Goal: Check status: Check status

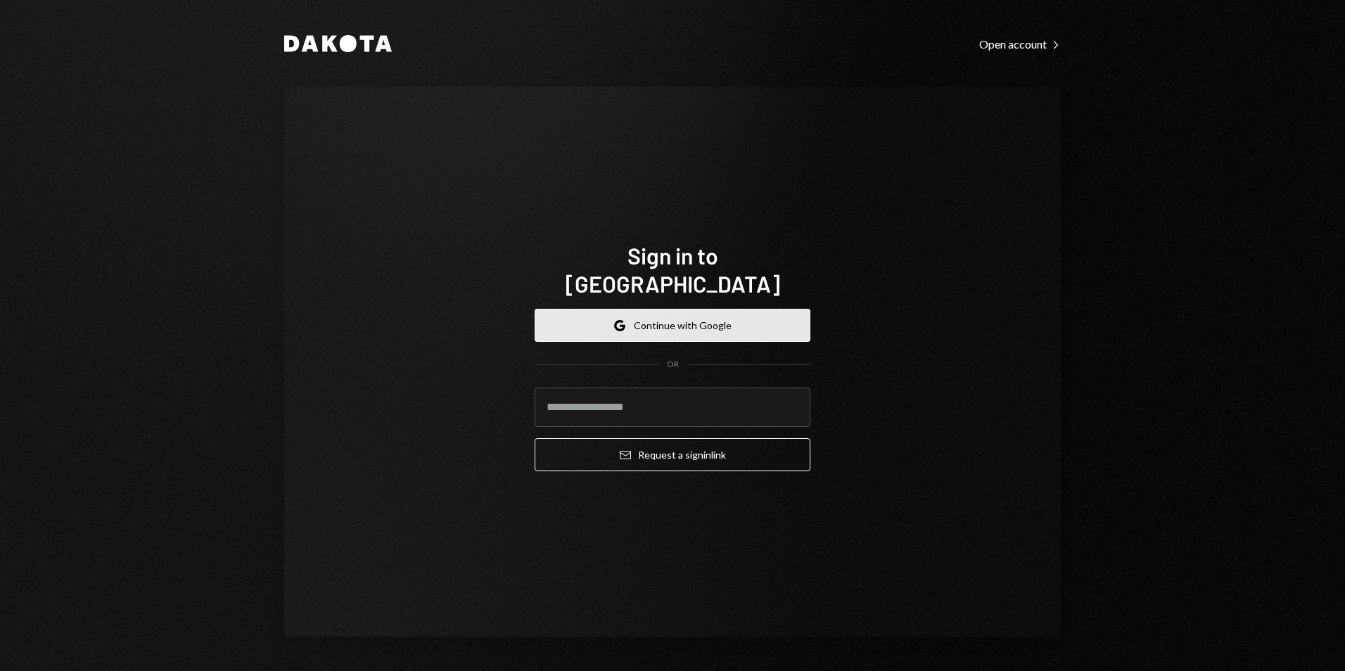
click at [682, 315] on button "Google Continue with Google" at bounding box center [672, 325] width 276 height 33
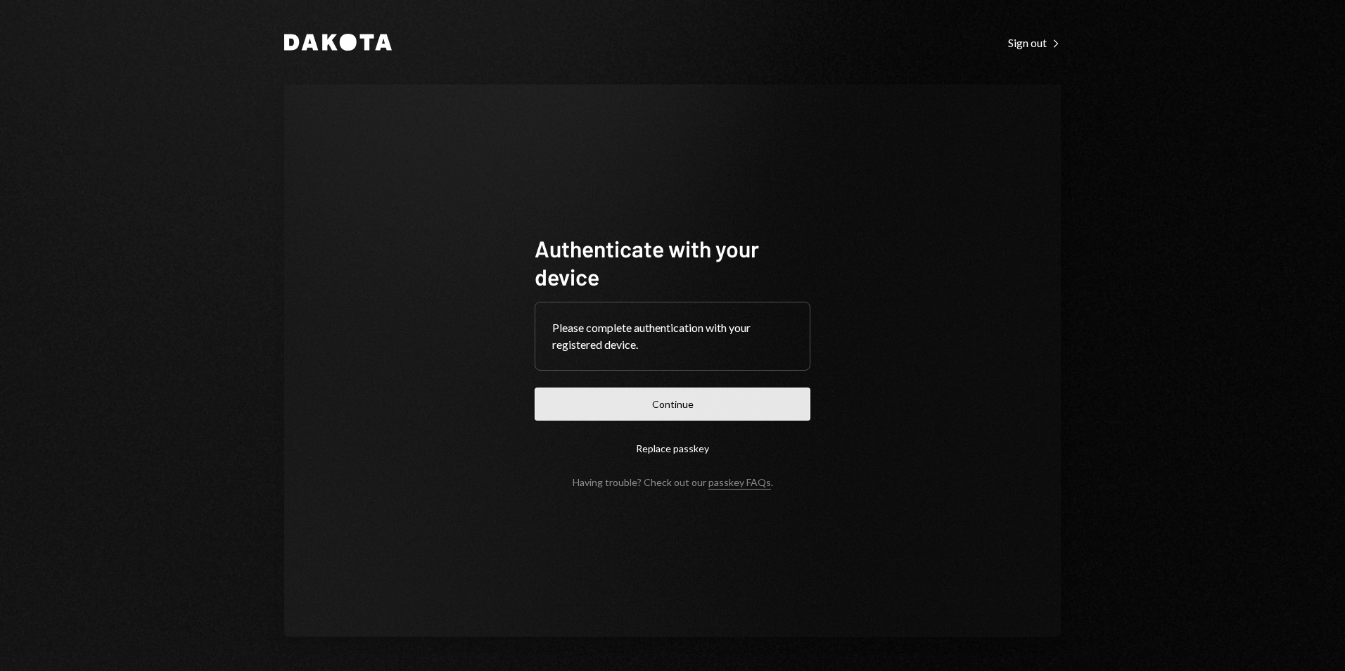
click at [706, 409] on button "Continue" at bounding box center [672, 403] width 276 height 33
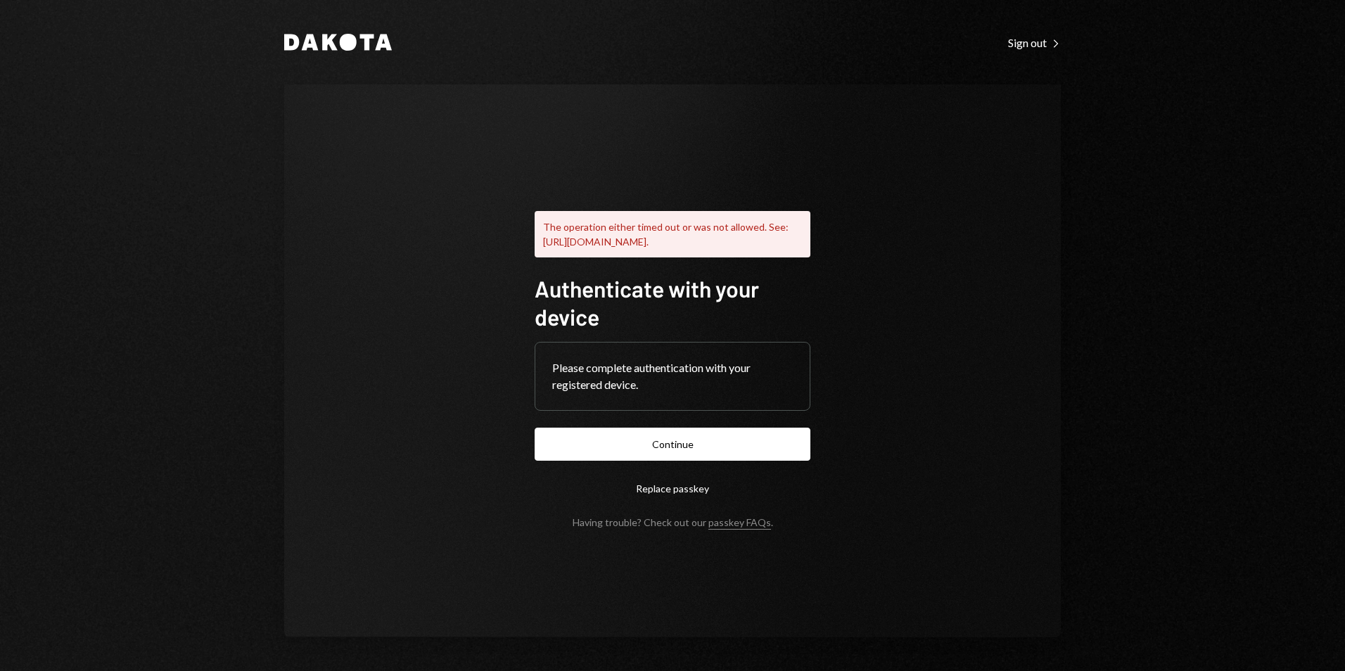
click at [686, 438] on button "Continue" at bounding box center [672, 444] width 276 height 33
click at [717, 447] on button "Continue" at bounding box center [672, 444] width 276 height 33
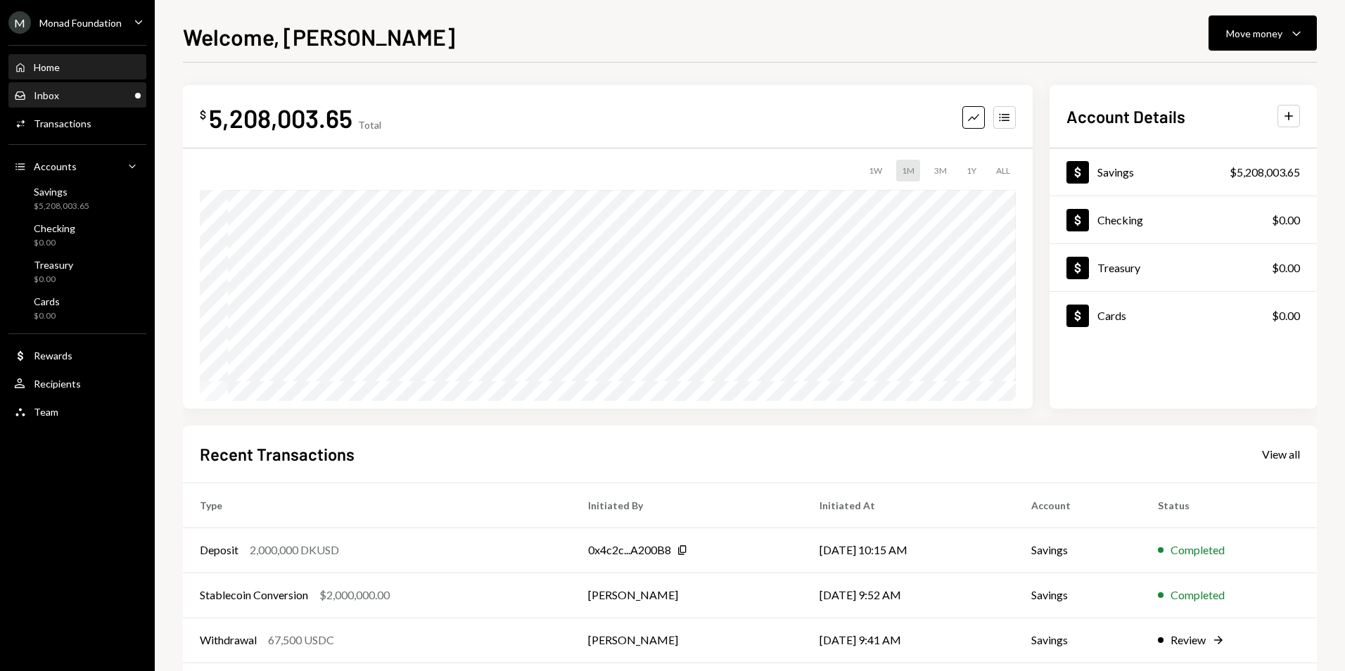
click at [93, 99] on div "Inbox Inbox" at bounding box center [77, 95] width 127 height 13
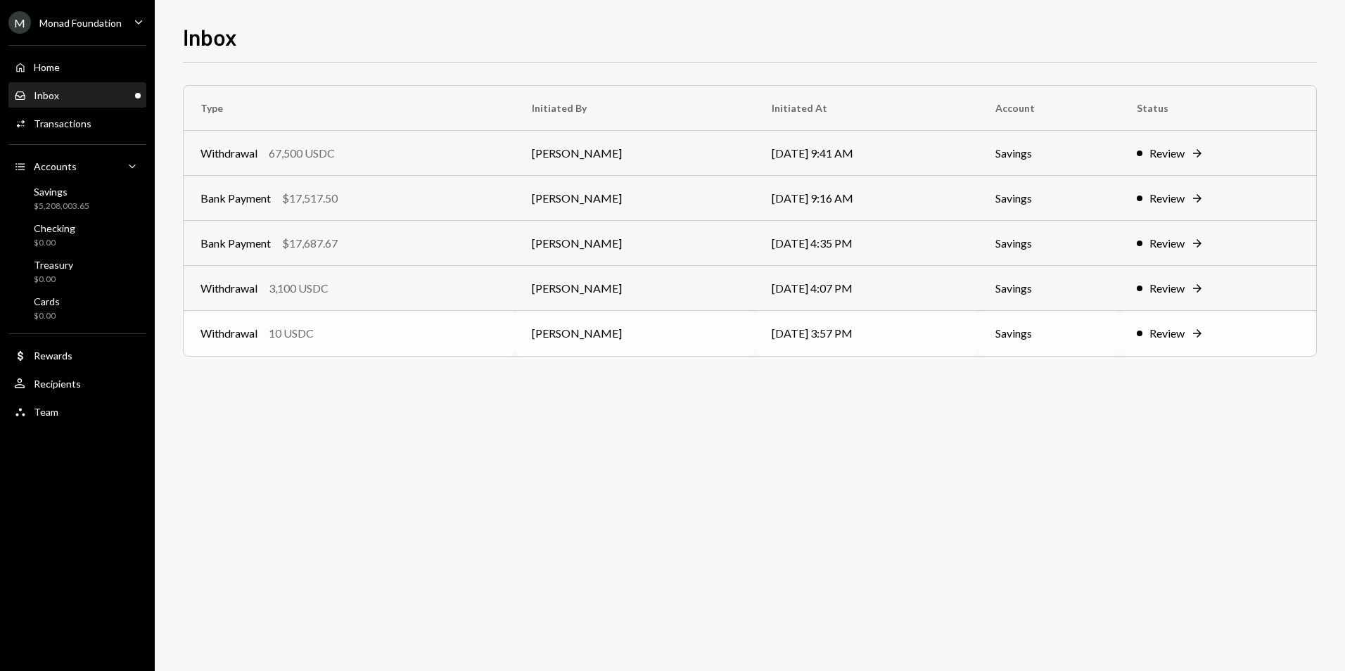
click at [423, 332] on div "Withdrawal 10 USDC" at bounding box center [348, 333] width 297 height 17
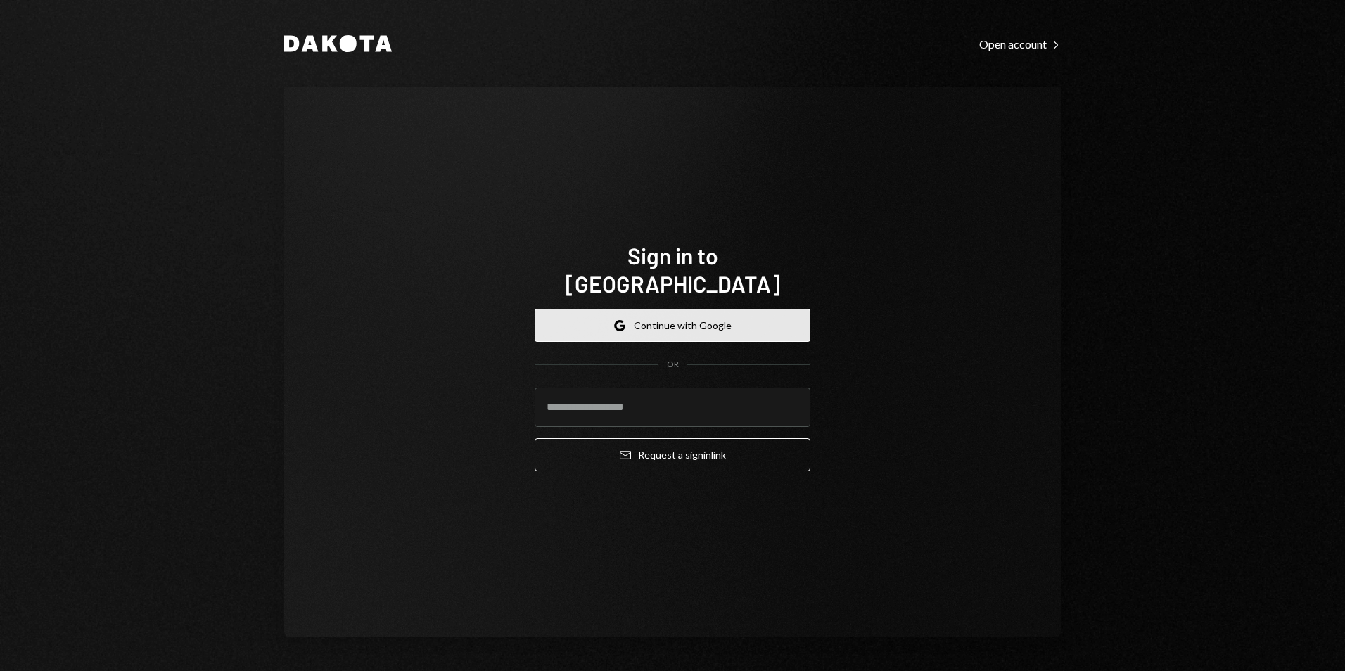
click at [683, 312] on button "Google Continue with Google" at bounding box center [672, 325] width 276 height 33
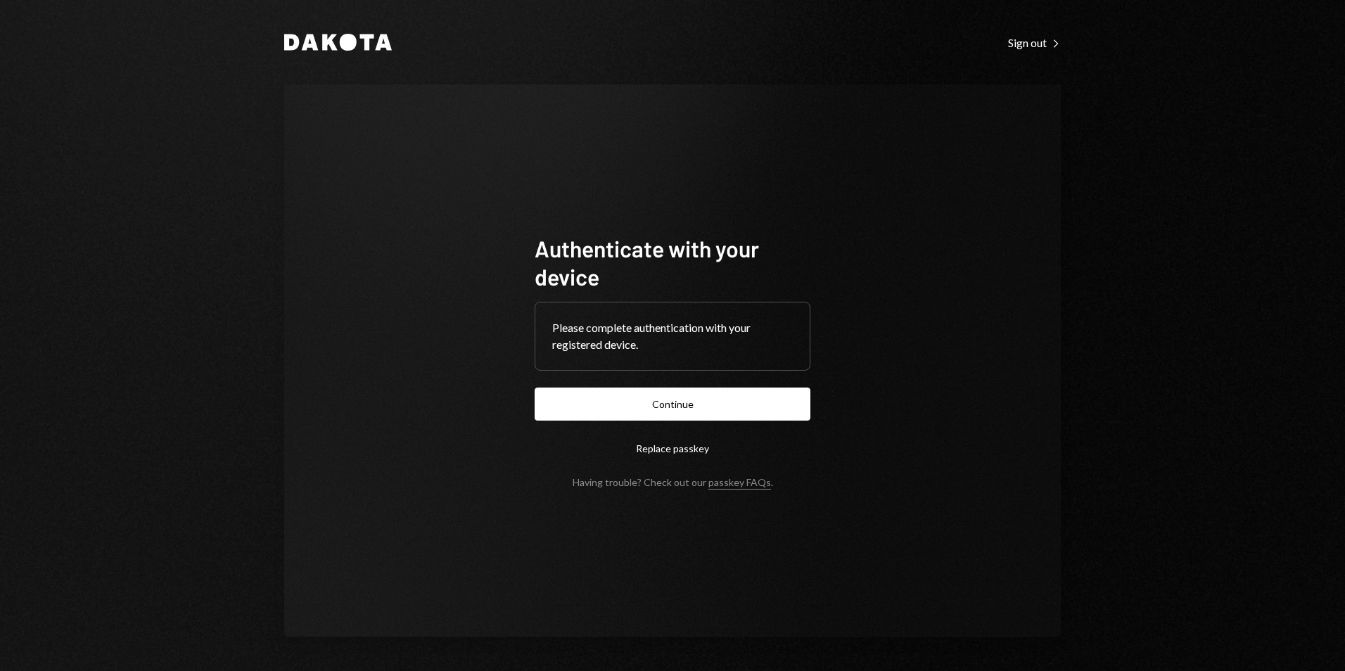
click at [674, 406] on button "Continue" at bounding box center [672, 403] width 276 height 33
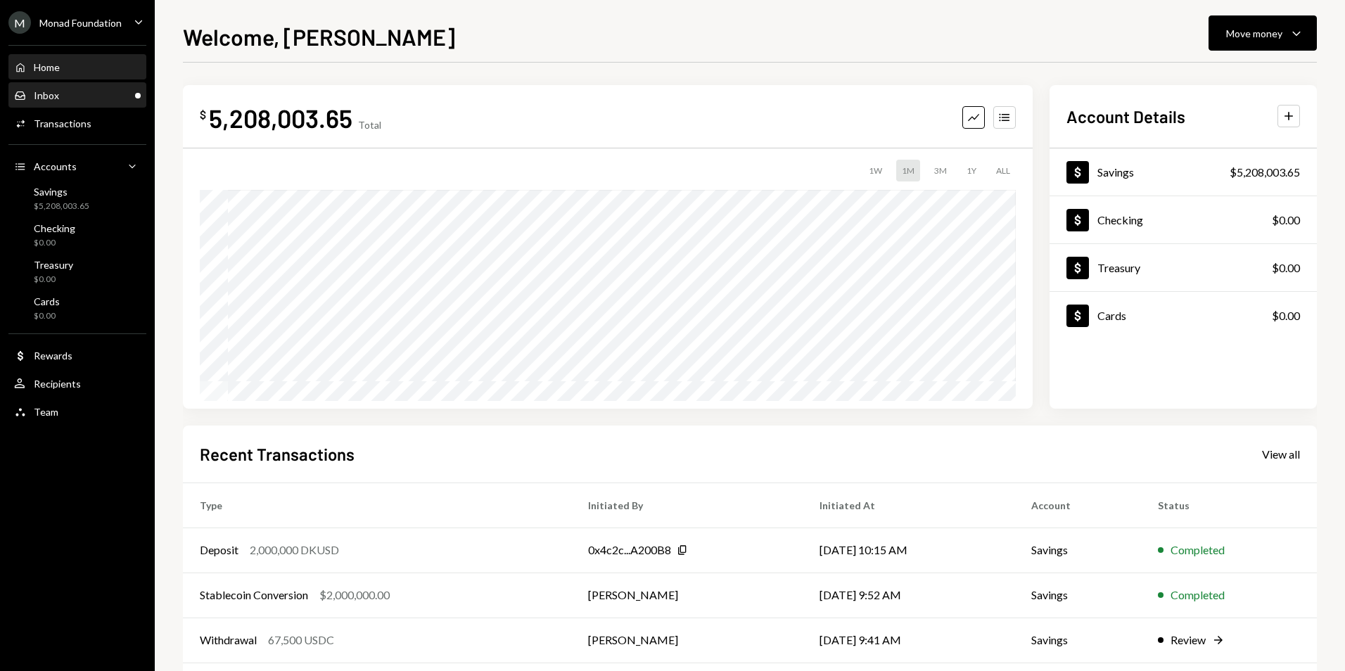
click at [112, 103] on div "Inbox Inbox" at bounding box center [77, 96] width 127 height 24
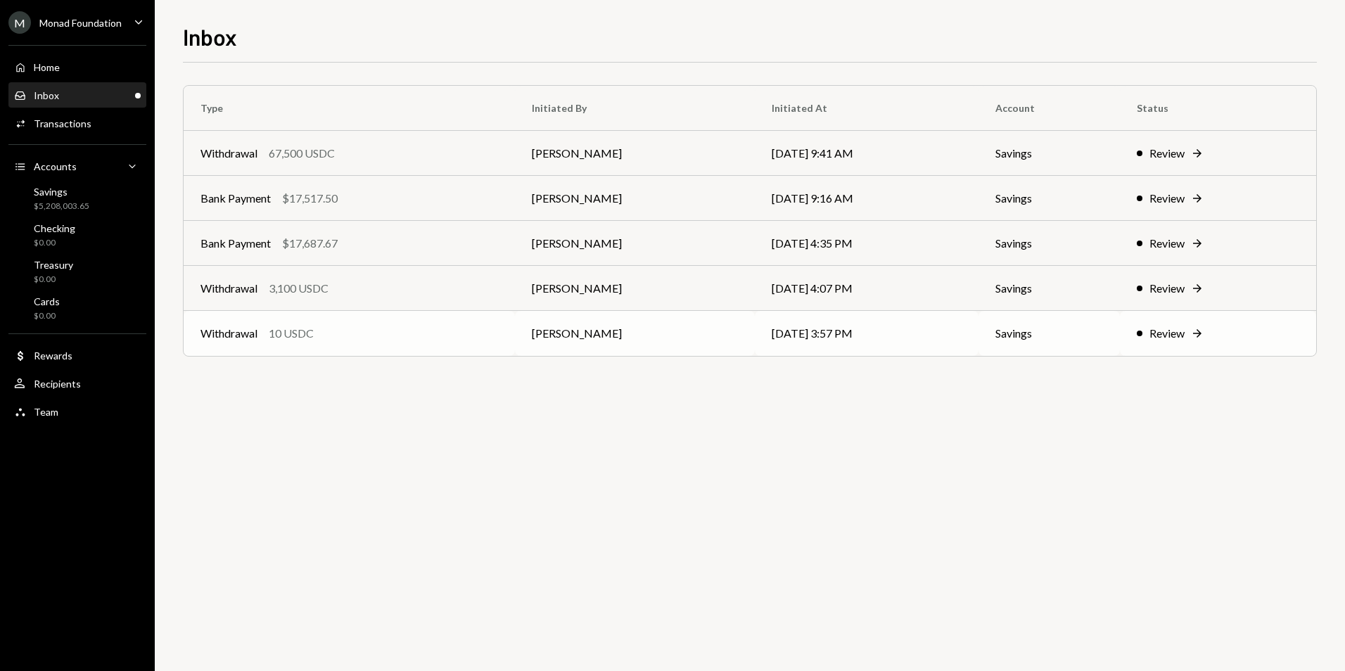
click at [402, 335] on div "Withdrawal 10 USDC" at bounding box center [348, 333] width 297 height 17
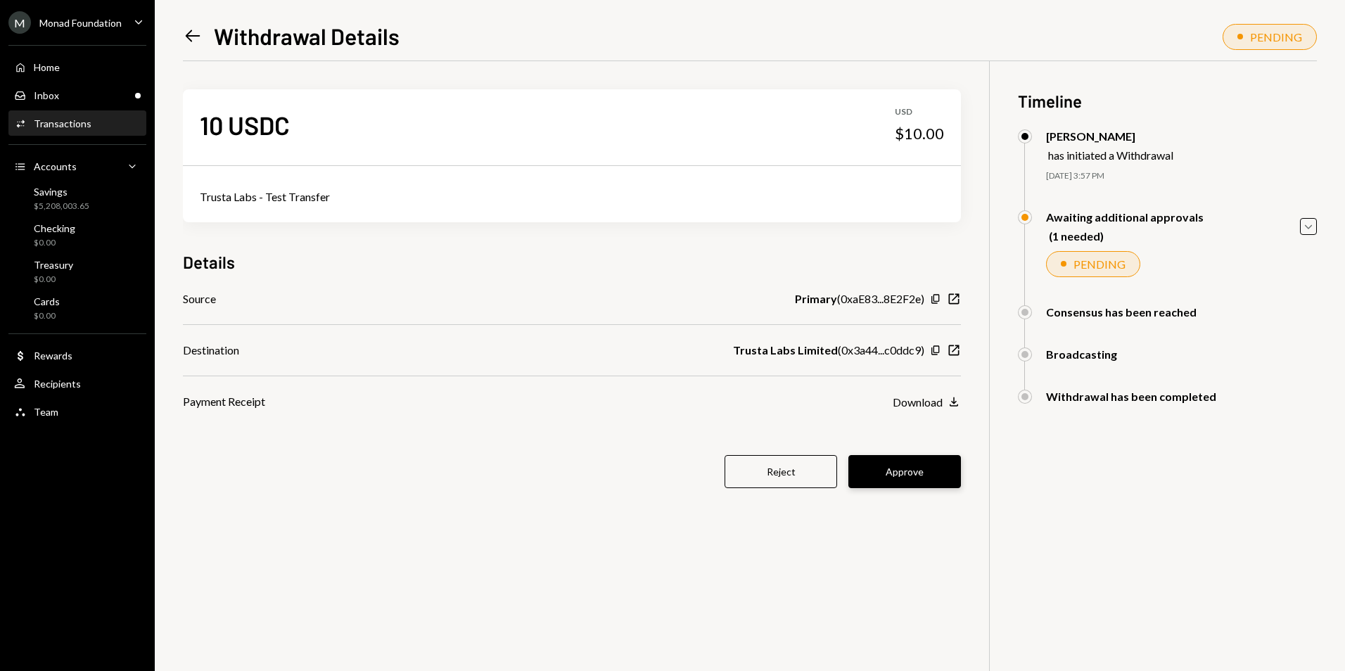
click at [872, 463] on button "Approve" at bounding box center [904, 471] width 113 height 33
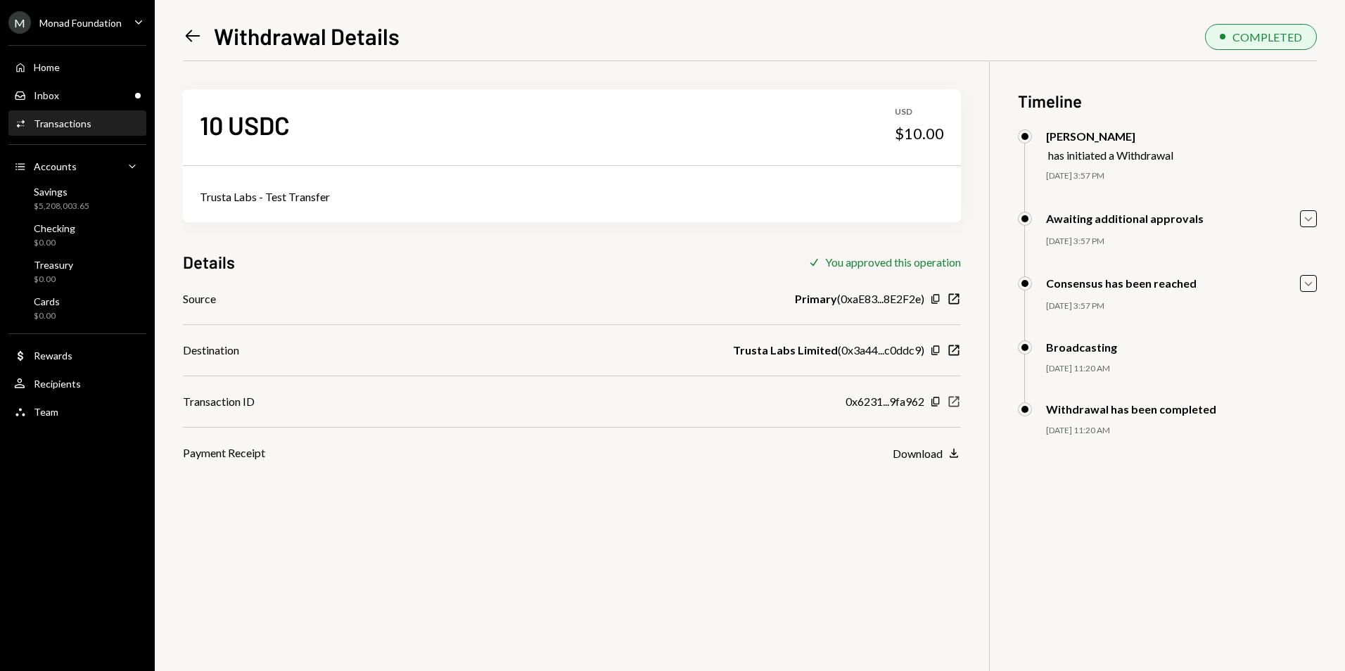
click at [954, 402] on icon "button" at bounding box center [954, 402] width 11 height 11
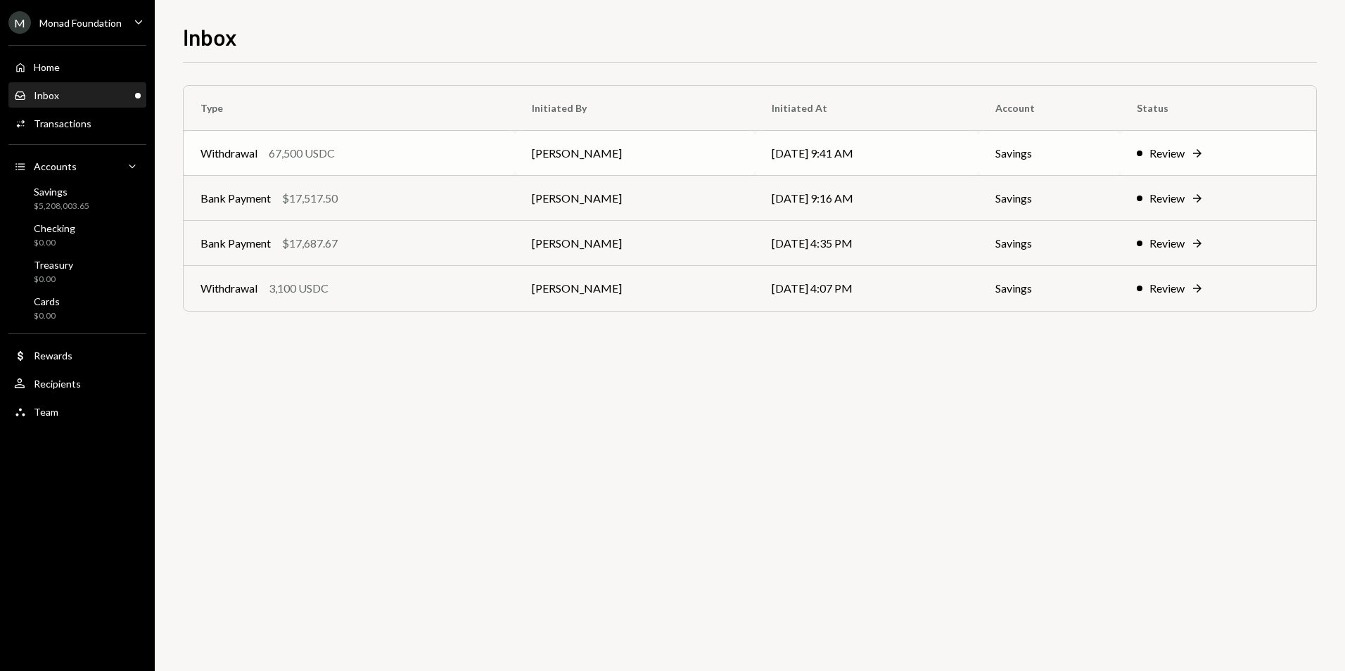
click at [436, 153] on div "Withdrawal 67,500 USDC" at bounding box center [348, 153] width 297 height 17
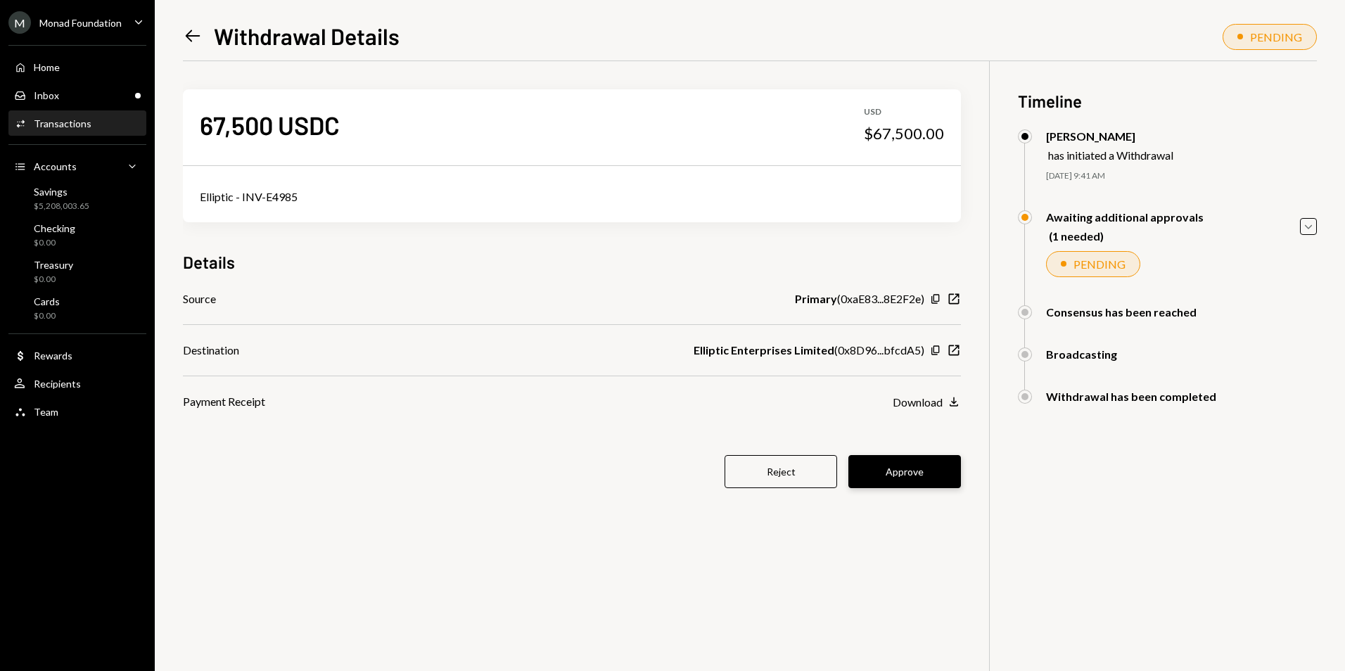
click at [906, 479] on button "Approve" at bounding box center [904, 471] width 113 height 33
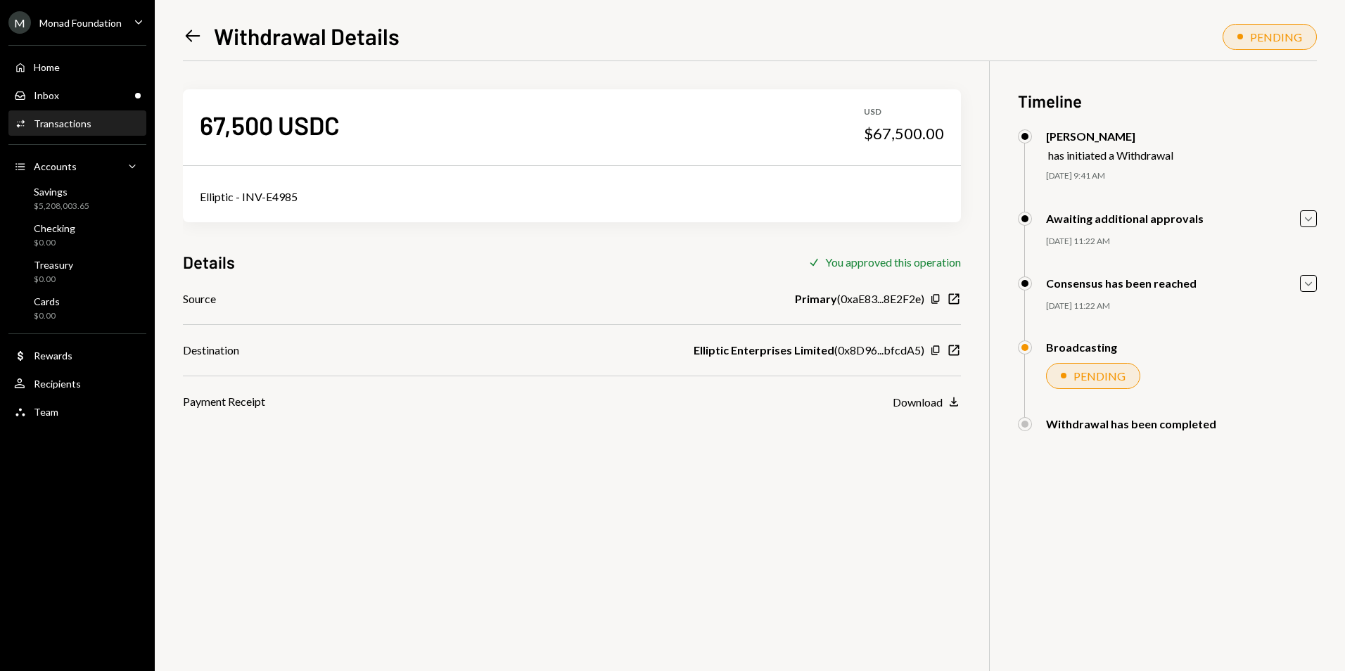
click at [188, 28] on icon "Left Arrow" at bounding box center [193, 36] width 20 height 20
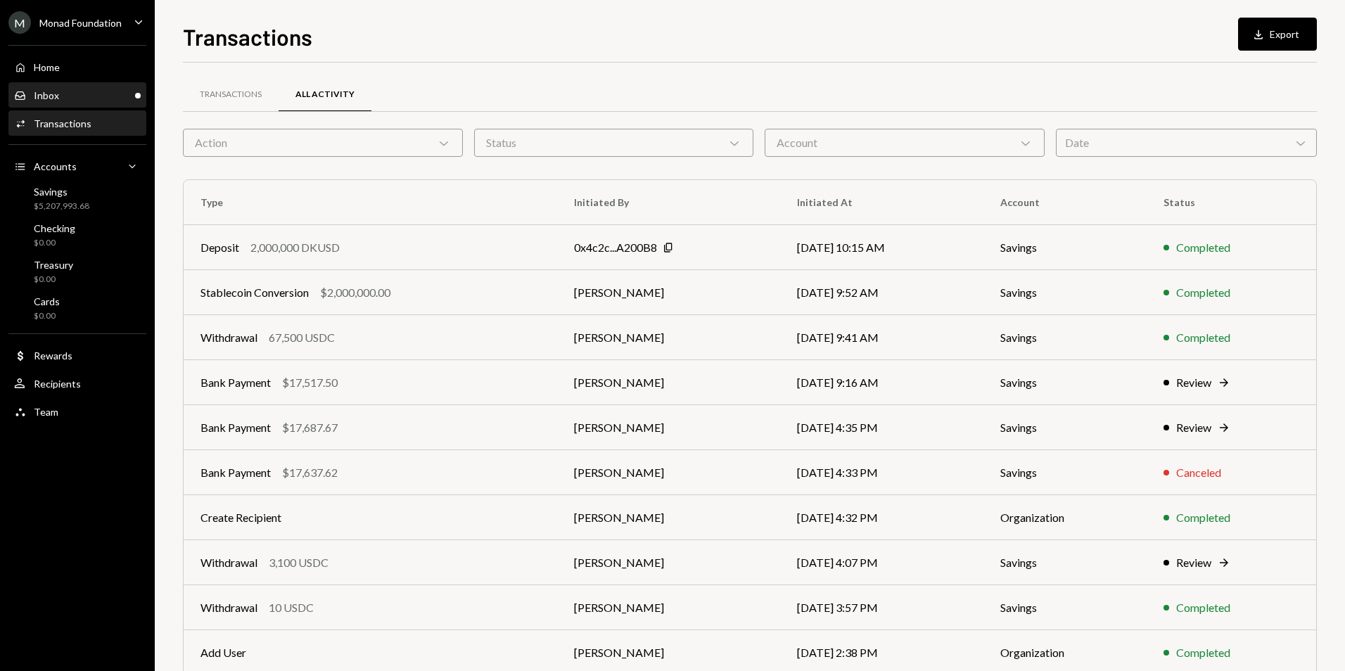
click at [98, 99] on div "Inbox Inbox" at bounding box center [77, 95] width 127 height 13
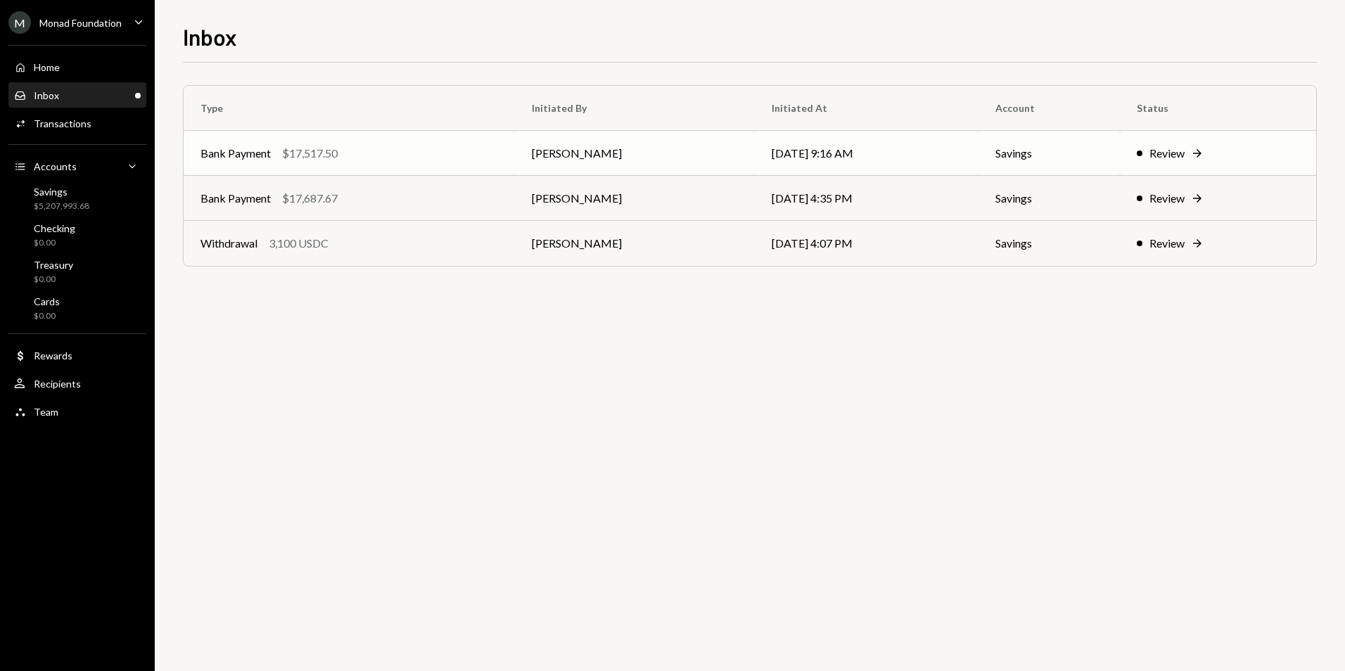
click at [655, 148] on td "Philip Jacobs" at bounding box center [635, 153] width 240 height 45
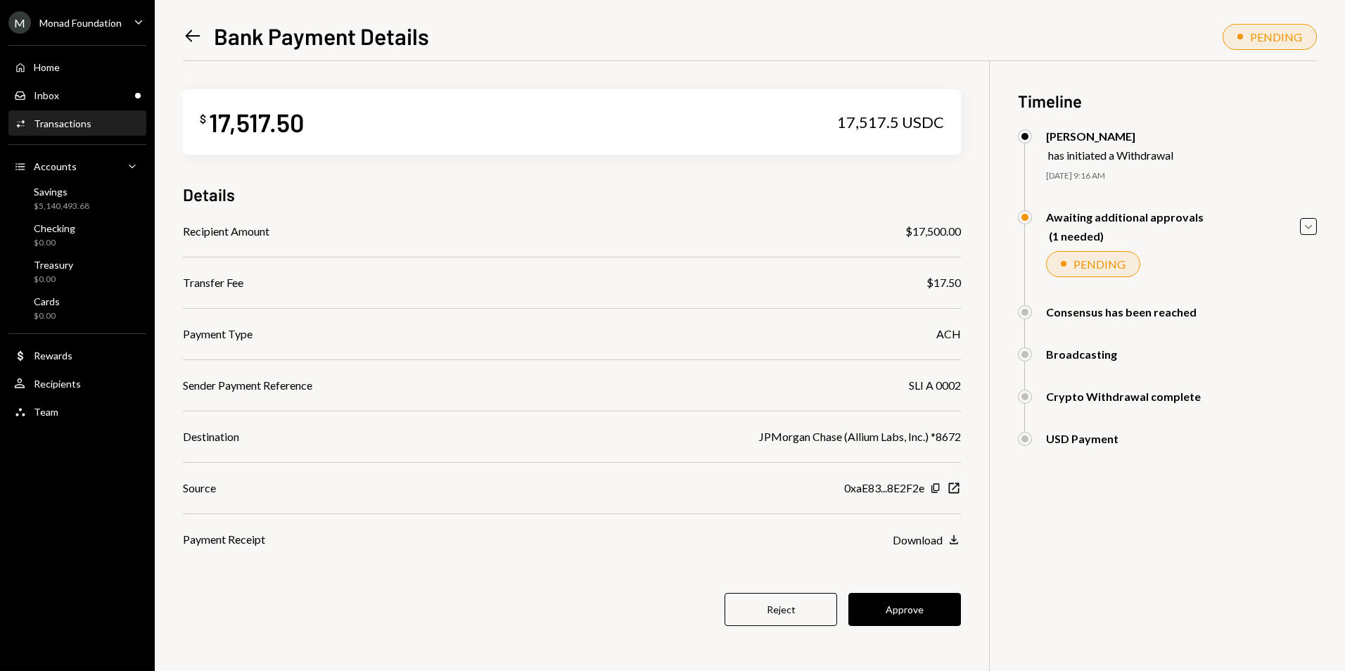
click at [892, 609] on button "Approve" at bounding box center [904, 609] width 113 height 33
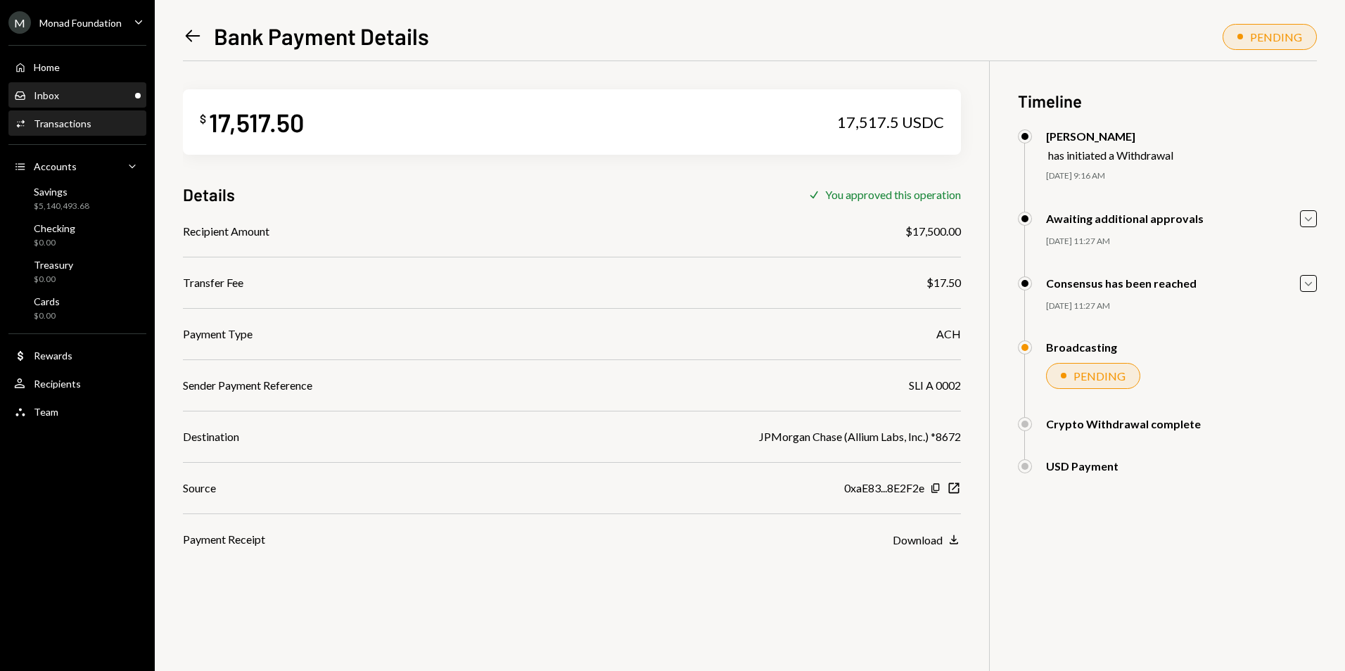
click at [106, 91] on div "Inbox Inbox" at bounding box center [77, 95] width 127 height 13
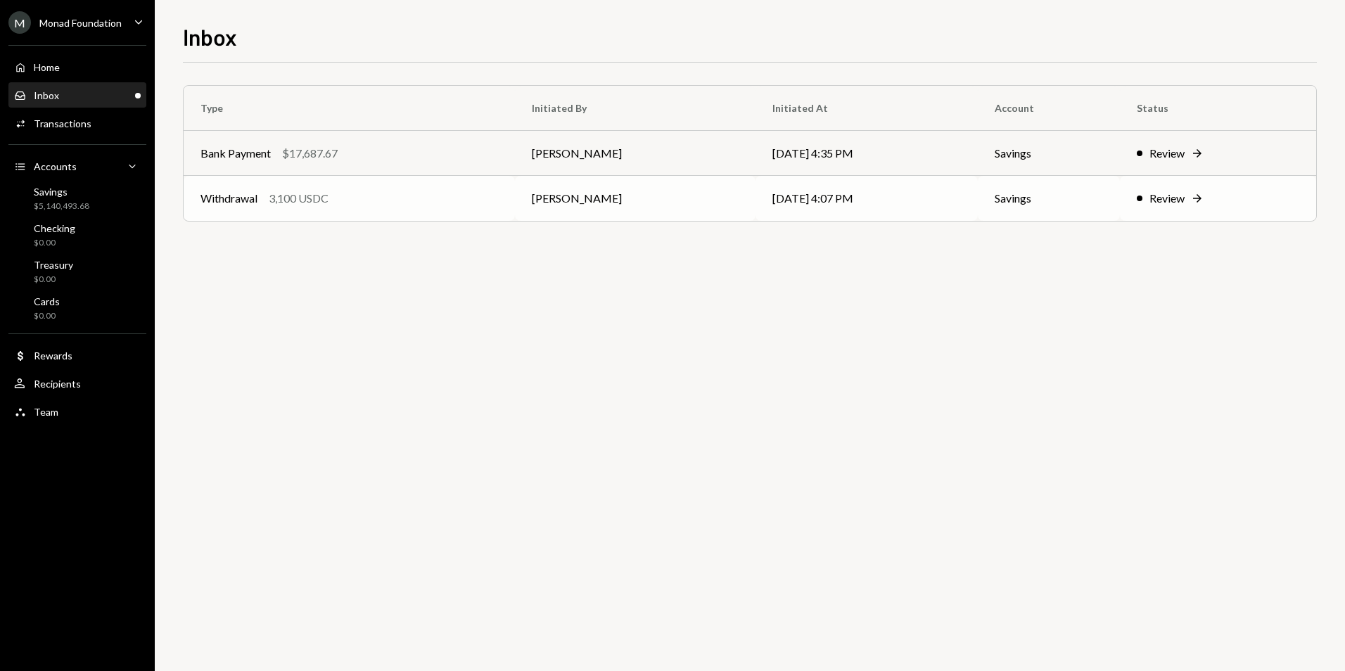
click at [286, 211] on td "Withdrawal 3,100 USDC" at bounding box center [349, 198] width 331 height 45
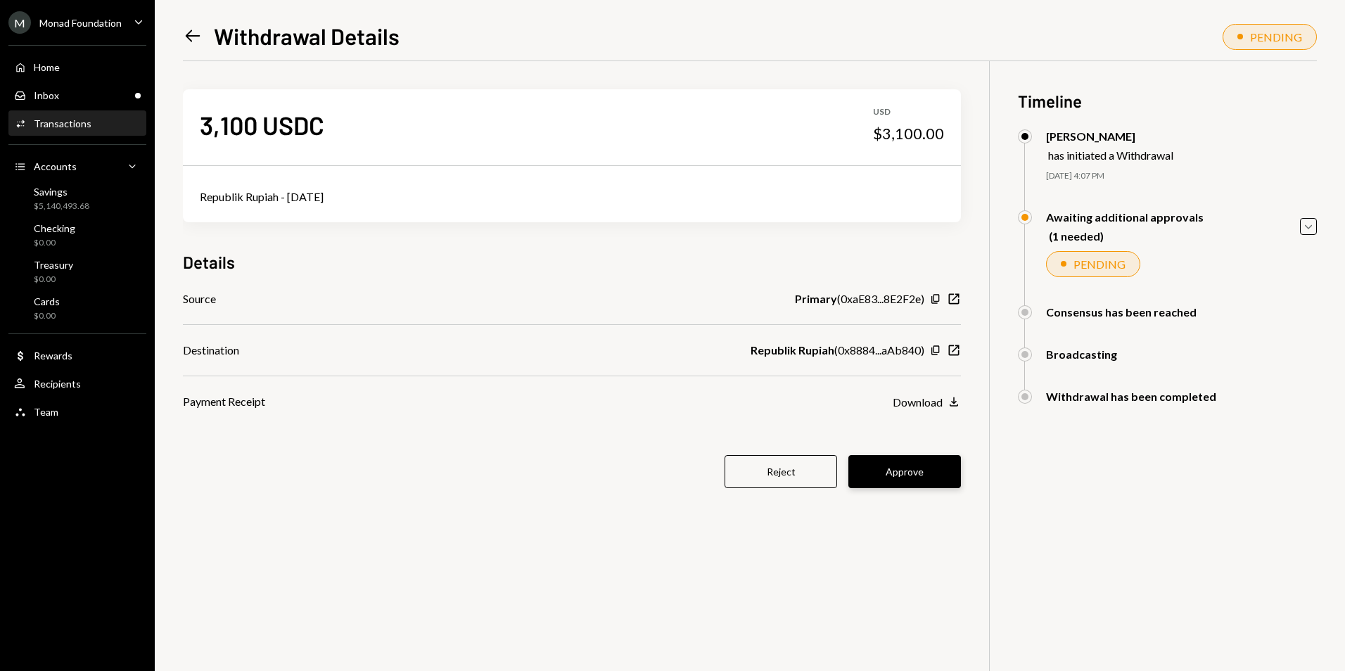
click at [918, 482] on button "Approve" at bounding box center [904, 471] width 113 height 33
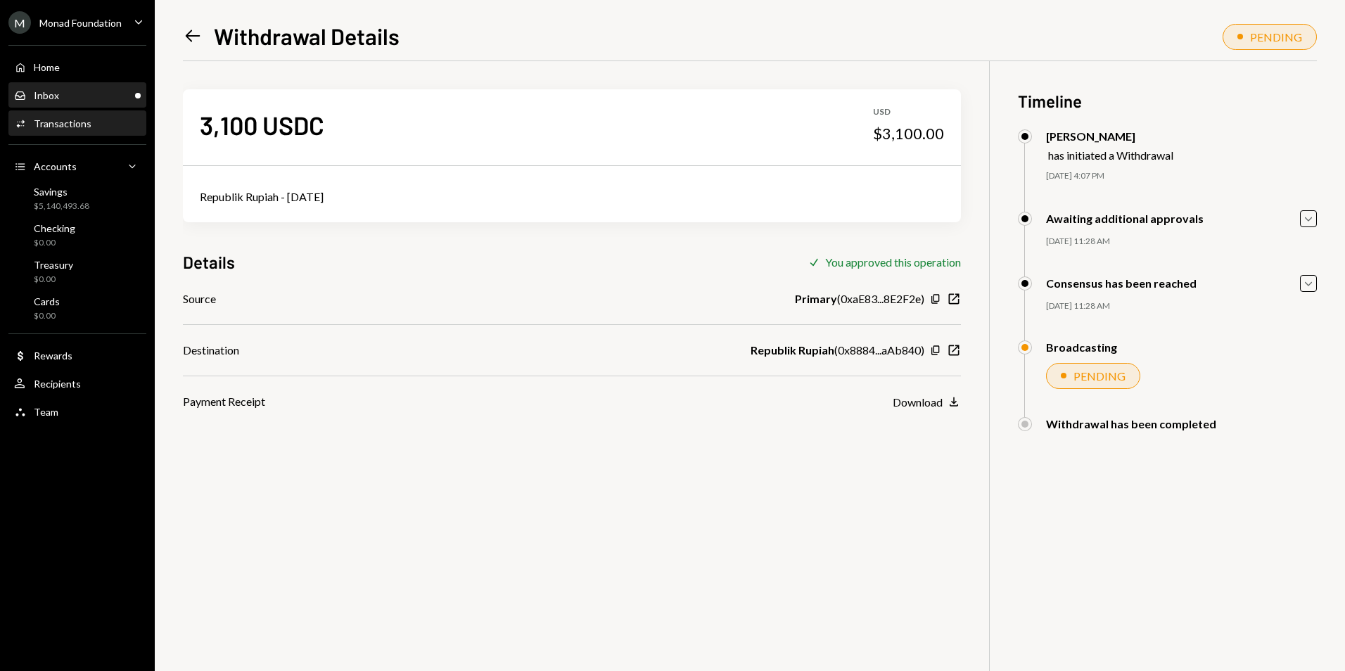
click at [111, 98] on div "Inbox Inbox" at bounding box center [77, 95] width 127 height 13
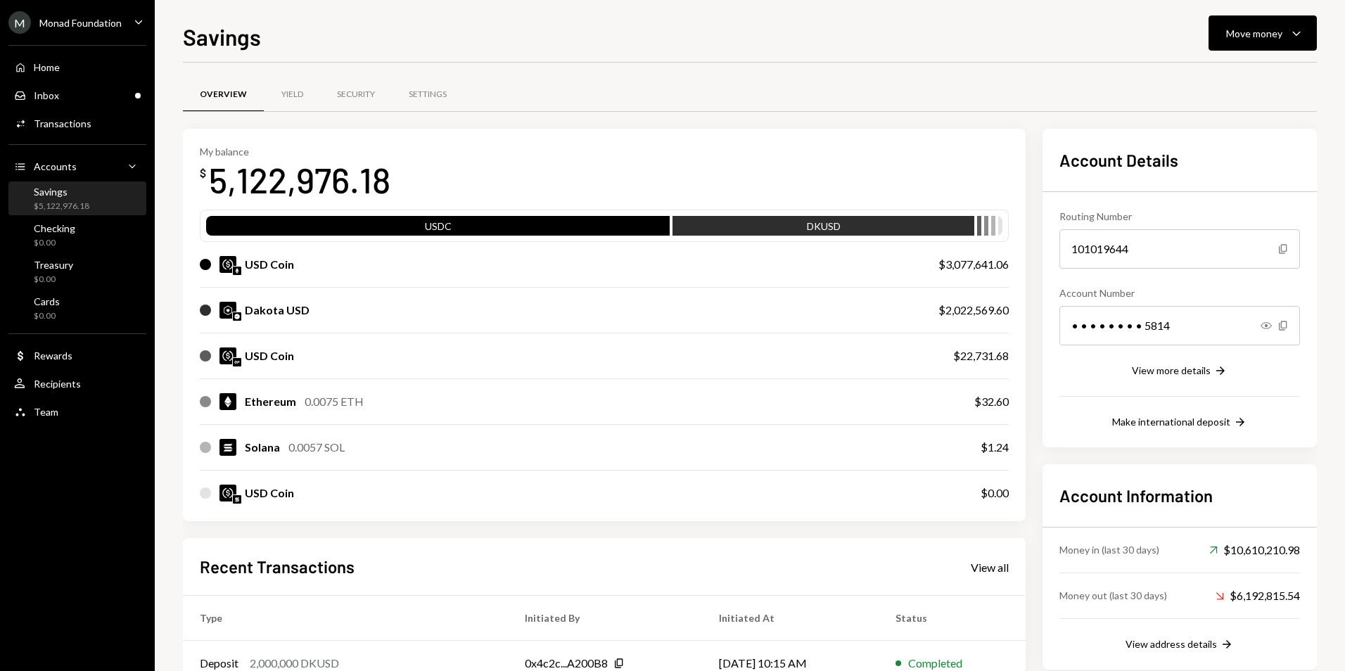
click at [46, 199] on div "Savings $5,122,976.18" at bounding box center [62, 199] width 56 height 27
click at [76, 192] on div "Savings" at bounding box center [62, 192] width 56 height 12
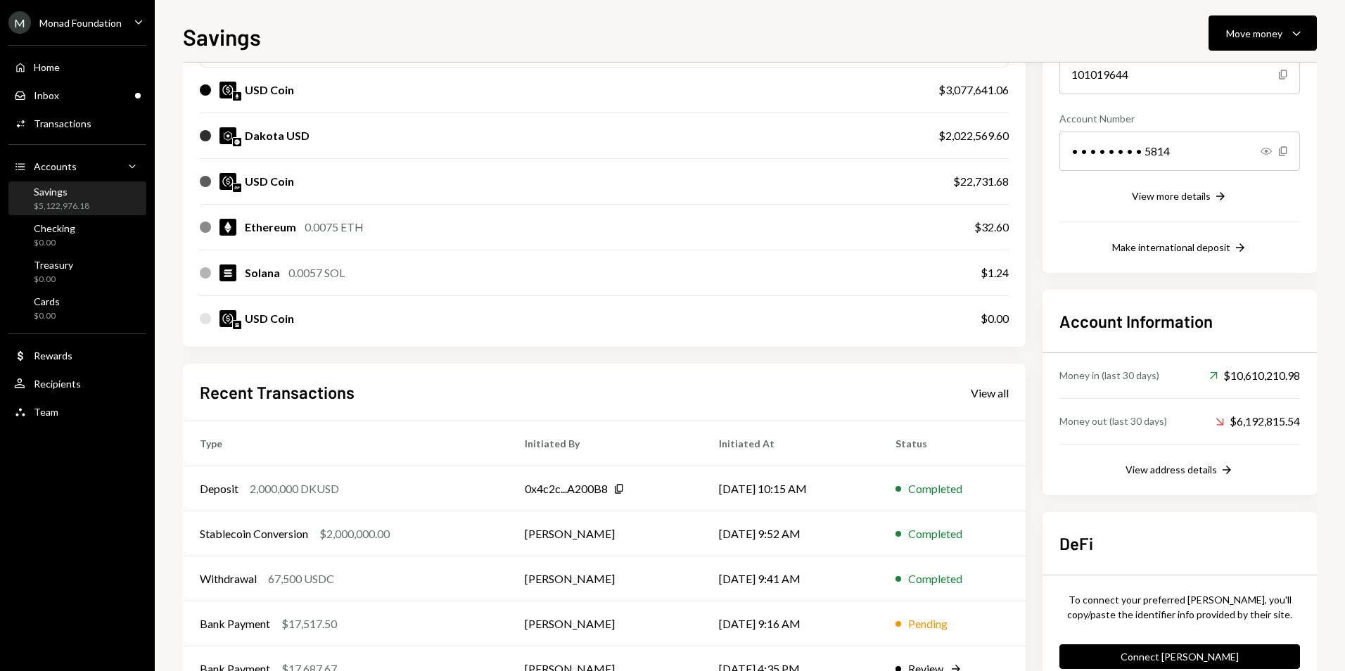
scroll to position [223, 0]
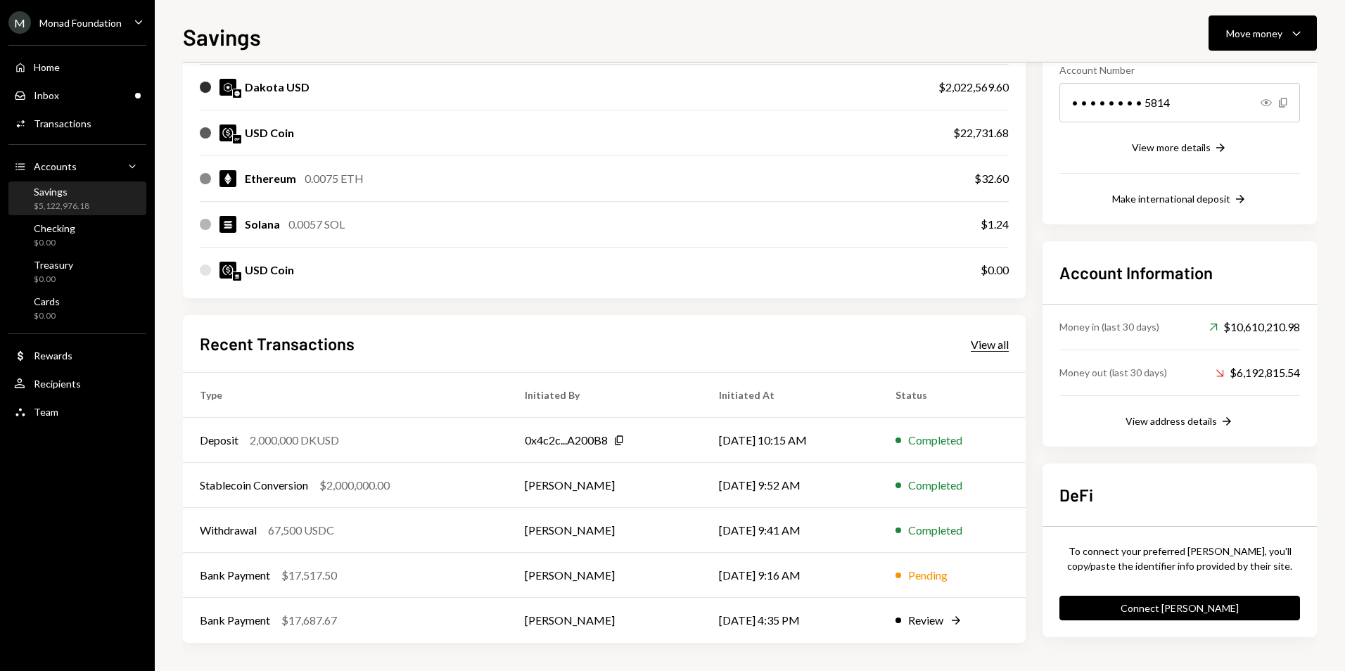
click at [994, 342] on div "View all" at bounding box center [989, 345] width 38 height 14
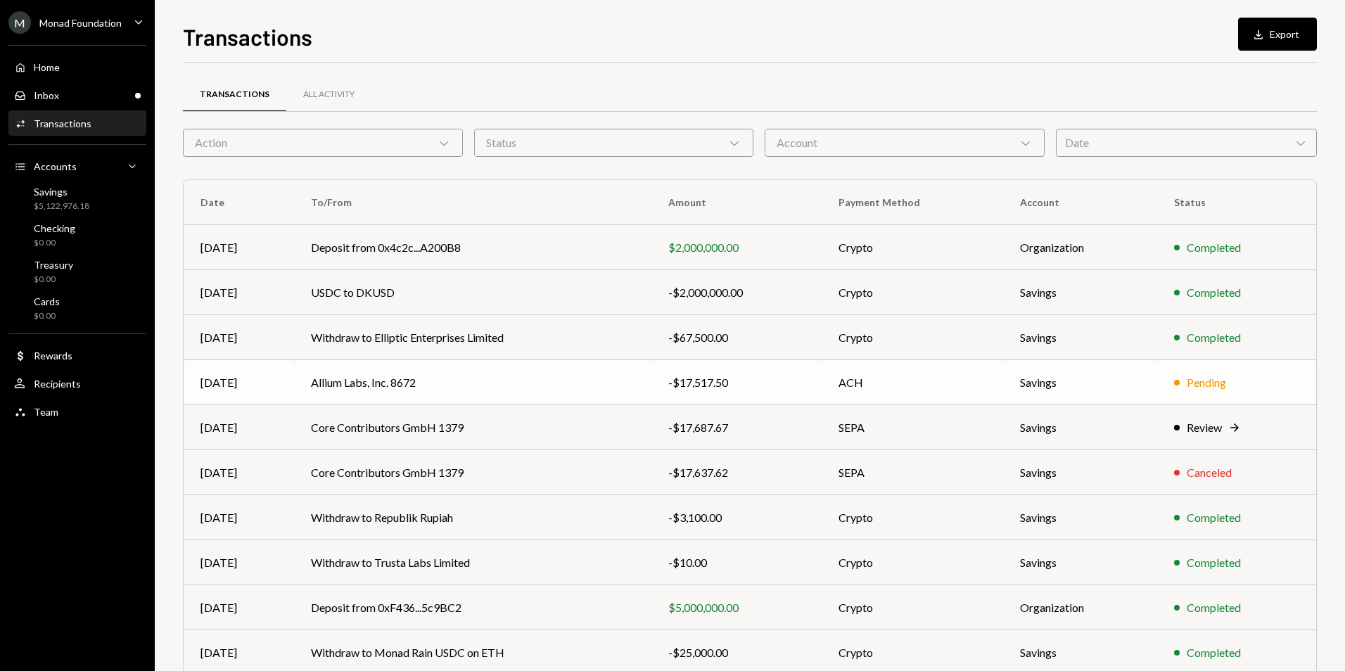
click at [636, 362] on td "Allium Labs, Inc. 8672" at bounding box center [472, 382] width 357 height 45
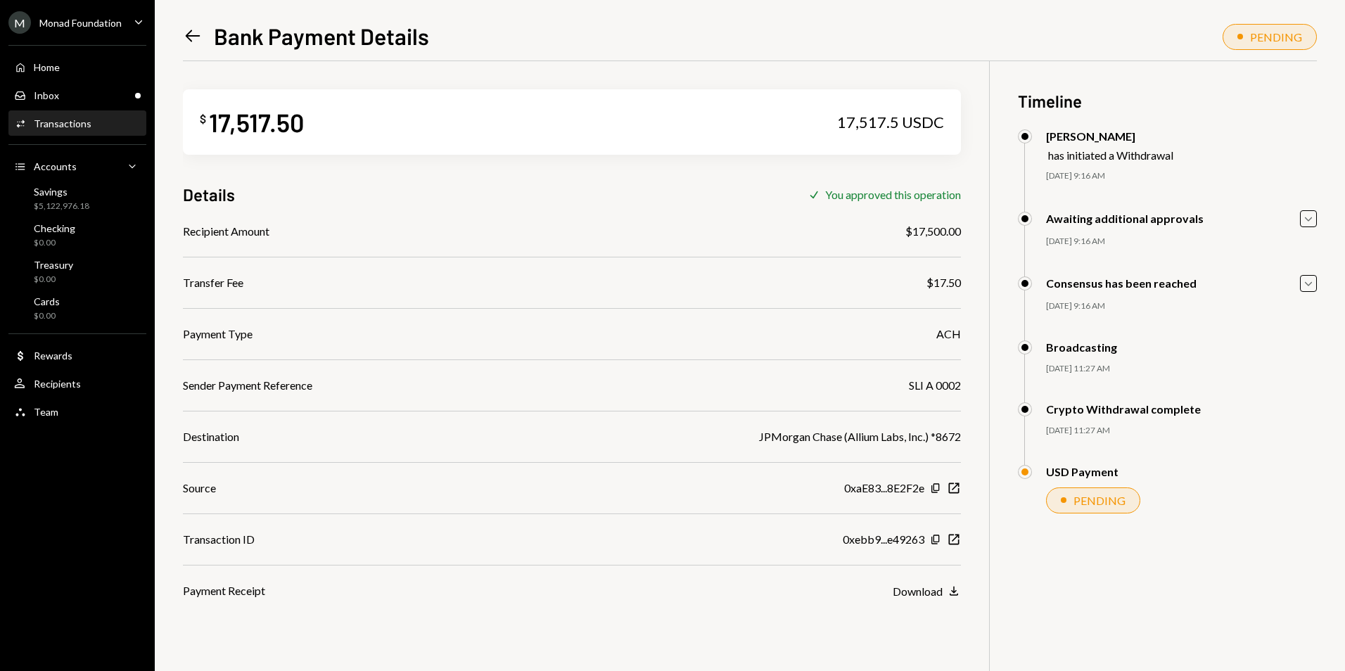
click at [191, 37] on icon "Left Arrow" at bounding box center [193, 36] width 20 height 20
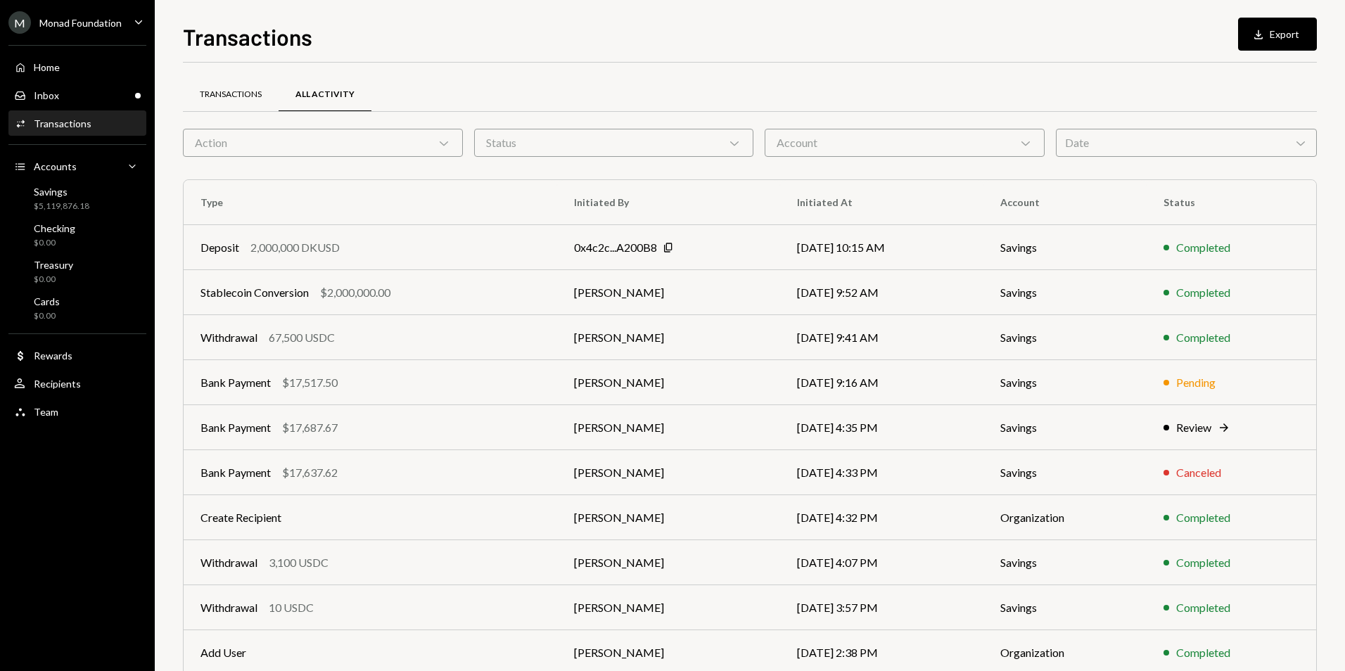
click at [238, 98] on div "Transactions" at bounding box center [231, 95] width 62 height 12
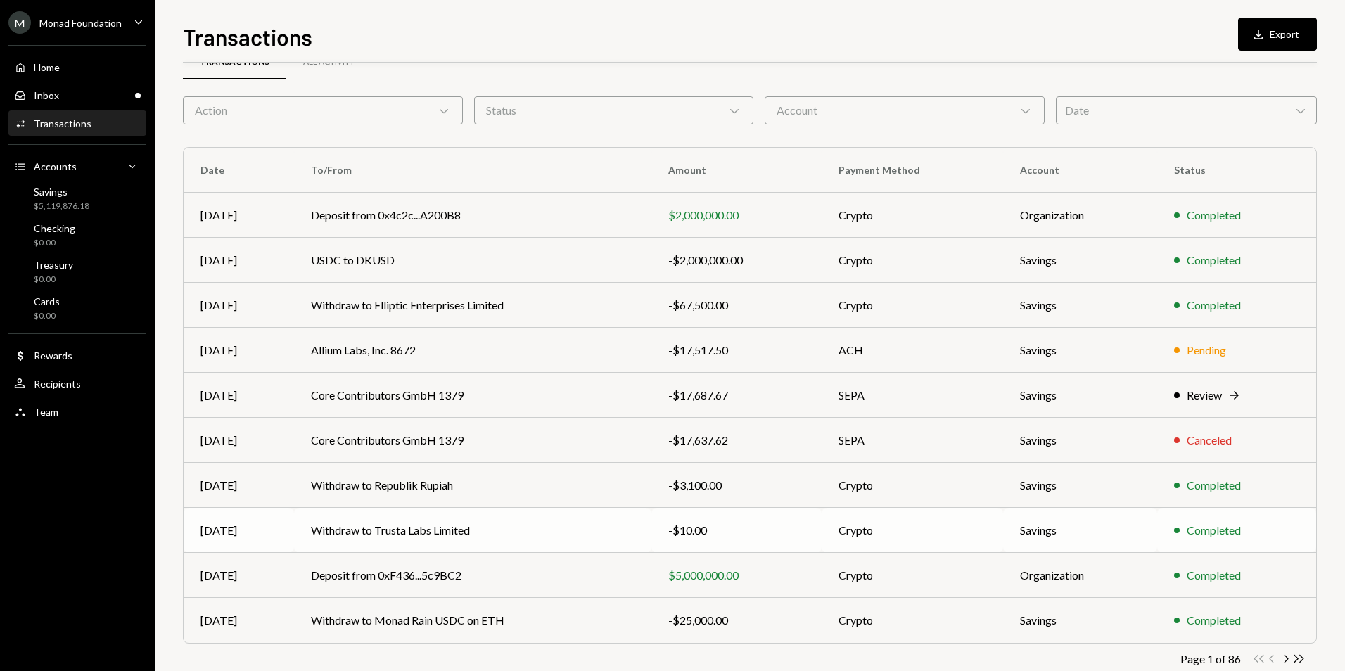
scroll to position [63, 0]
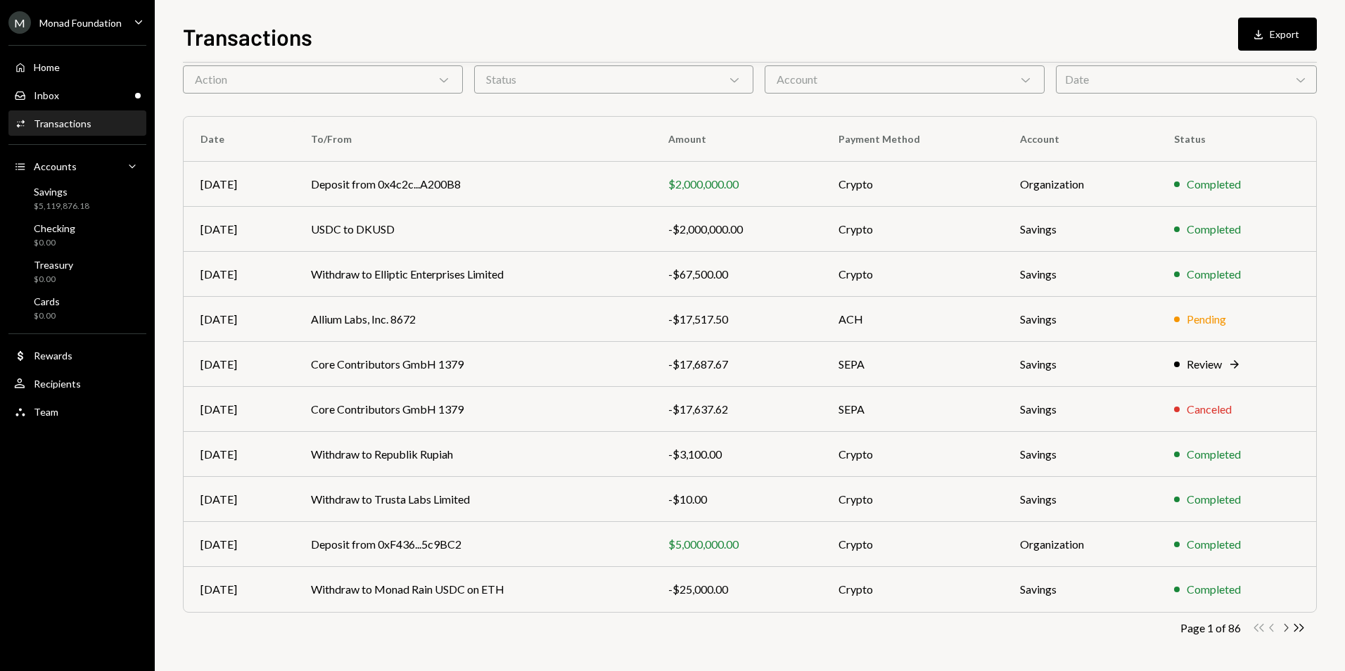
click at [1283, 632] on icon "Chevron Right" at bounding box center [1285, 627] width 13 height 13
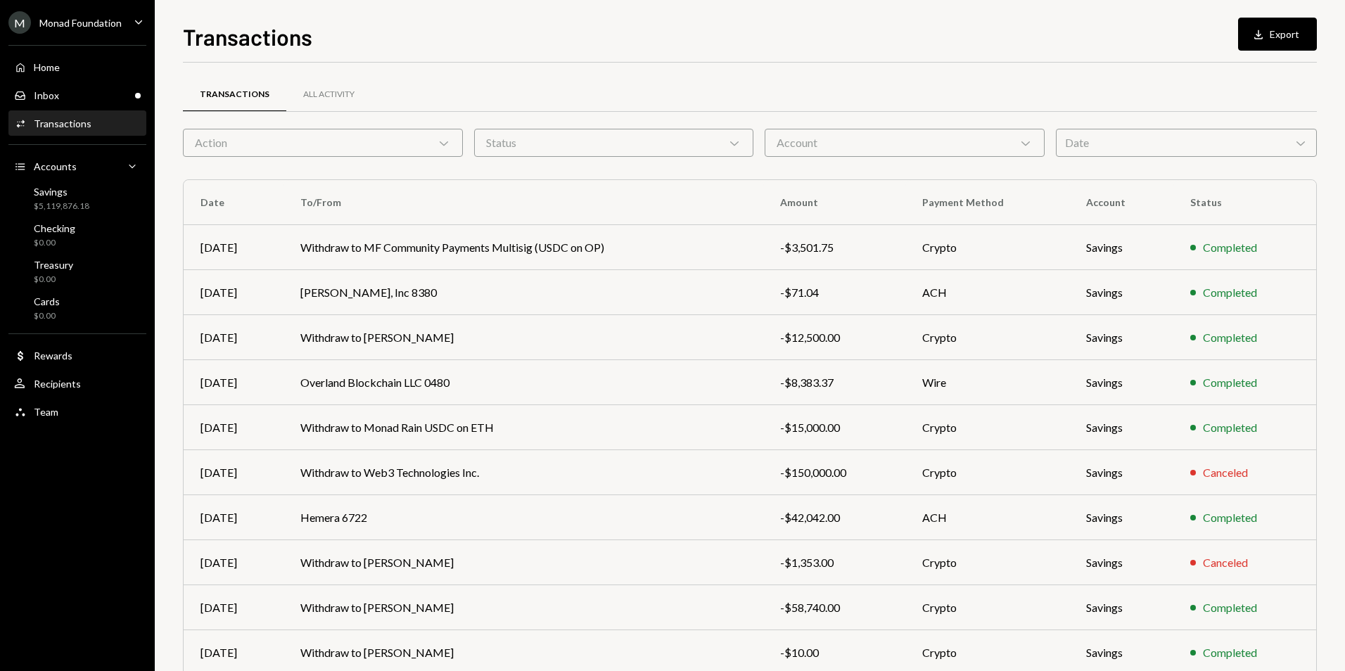
click at [1283, 631] on td "Completed" at bounding box center [1244, 652] width 143 height 45
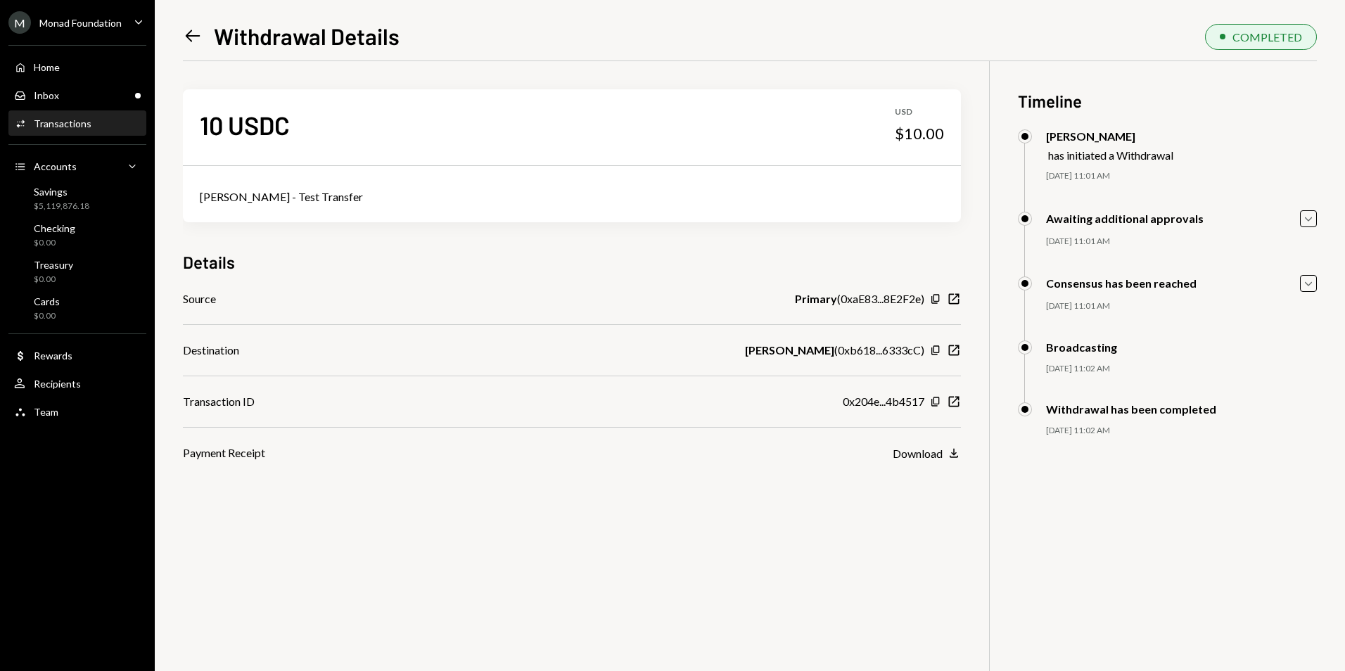
click at [186, 38] on icon "Left Arrow" at bounding box center [193, 36] width 20 height 20
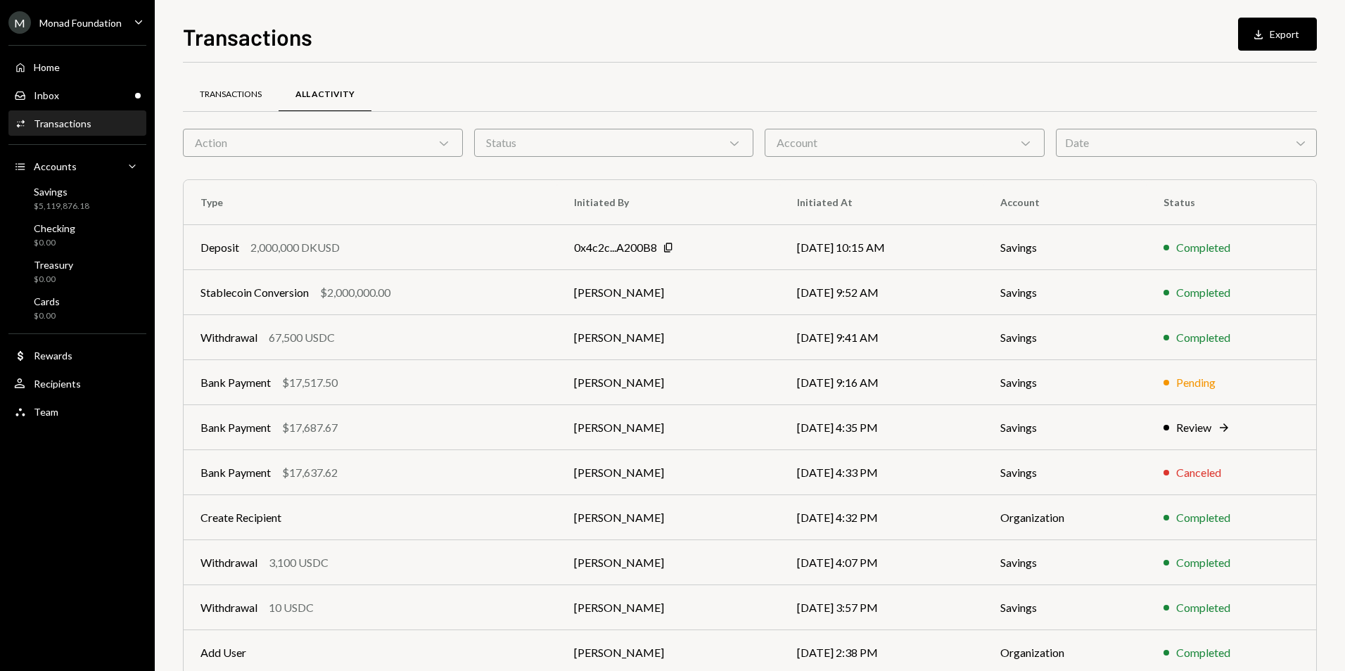
click at [249, 85] on div "Transactions" at bounding box center [231, 95] width 96 height 34
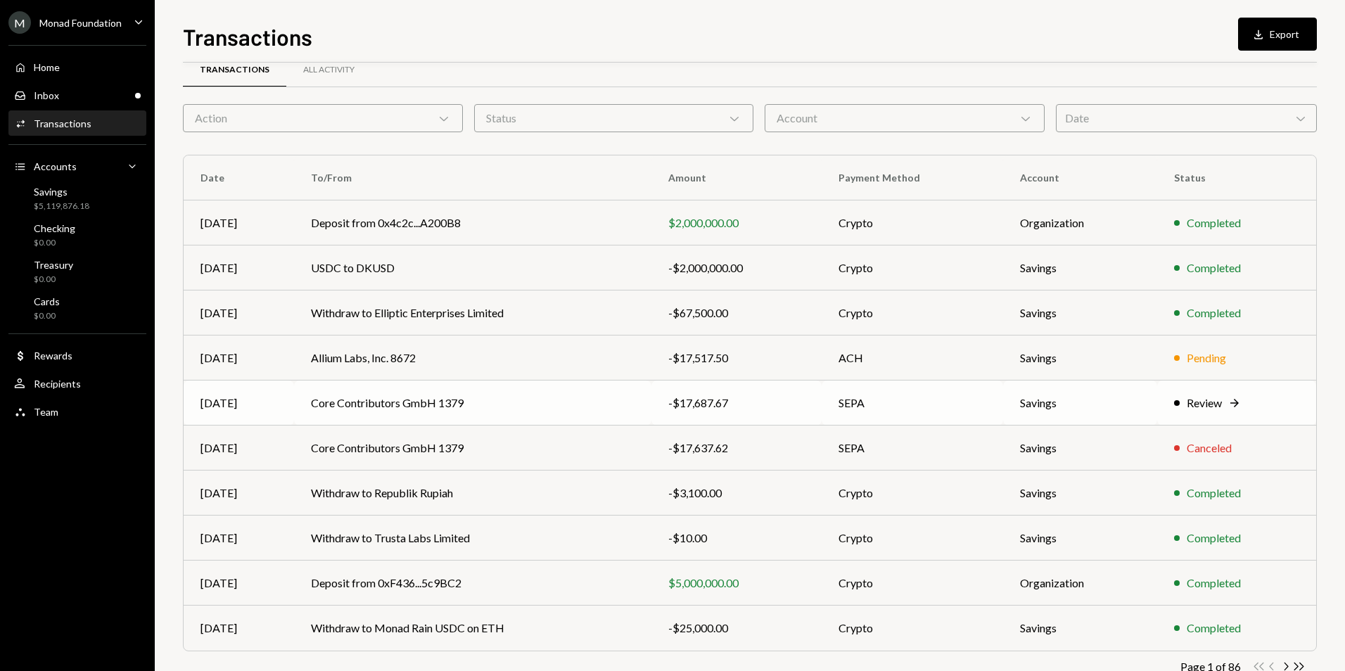
scroll to position [63, 0]
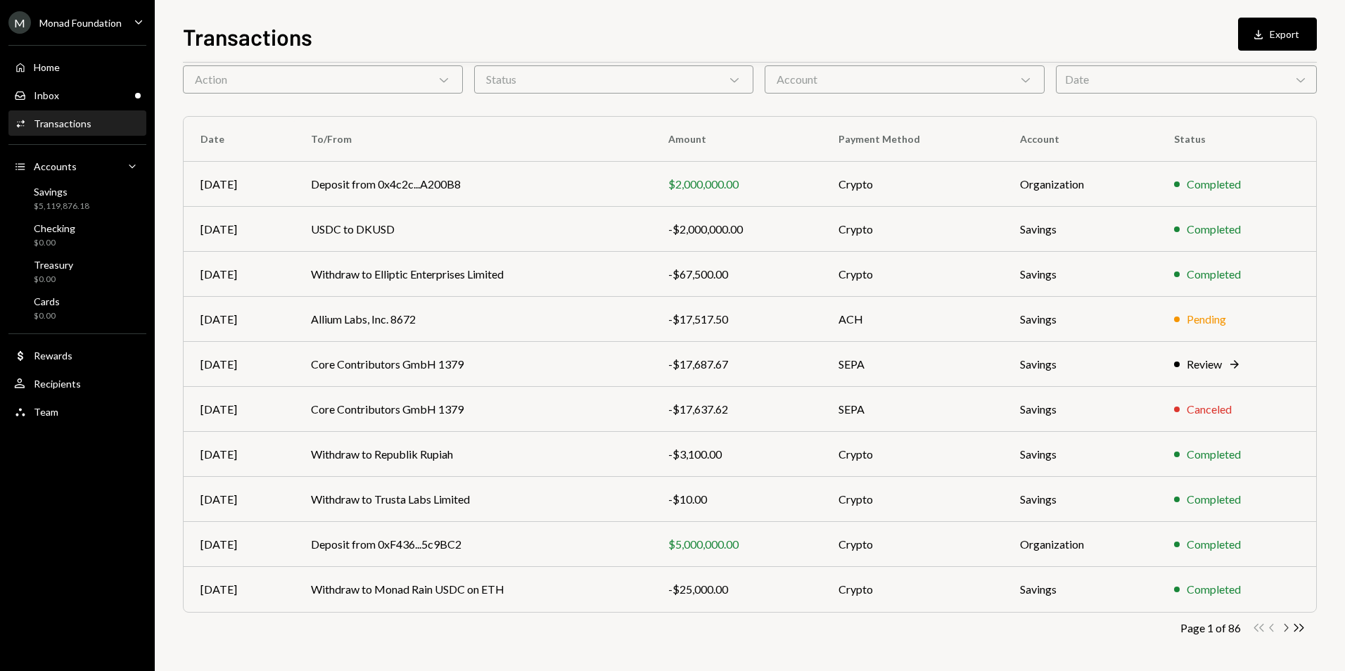
click at [1283, 627] on icon "Chevron Right" at bounding box center [1285, 627] width 13 height 13
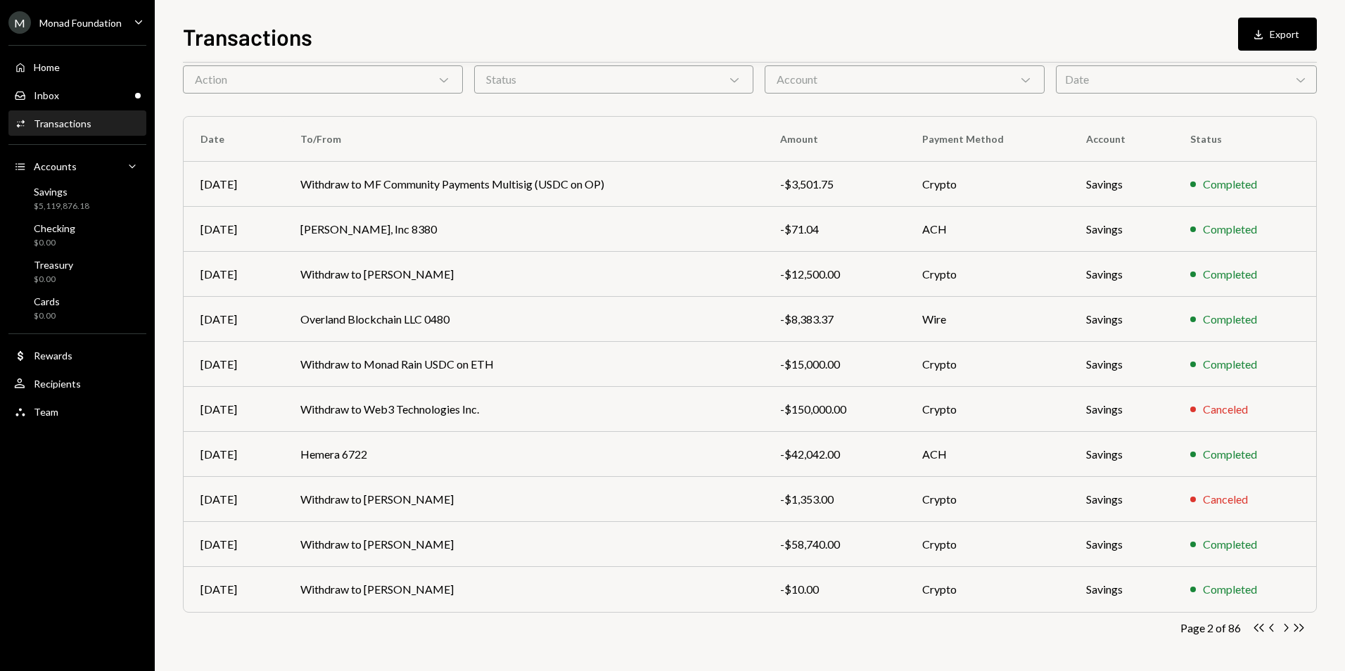
click at [1287, 630] on icon "Chevron Right" at bounding box center [1285, 627] width 13 height 13
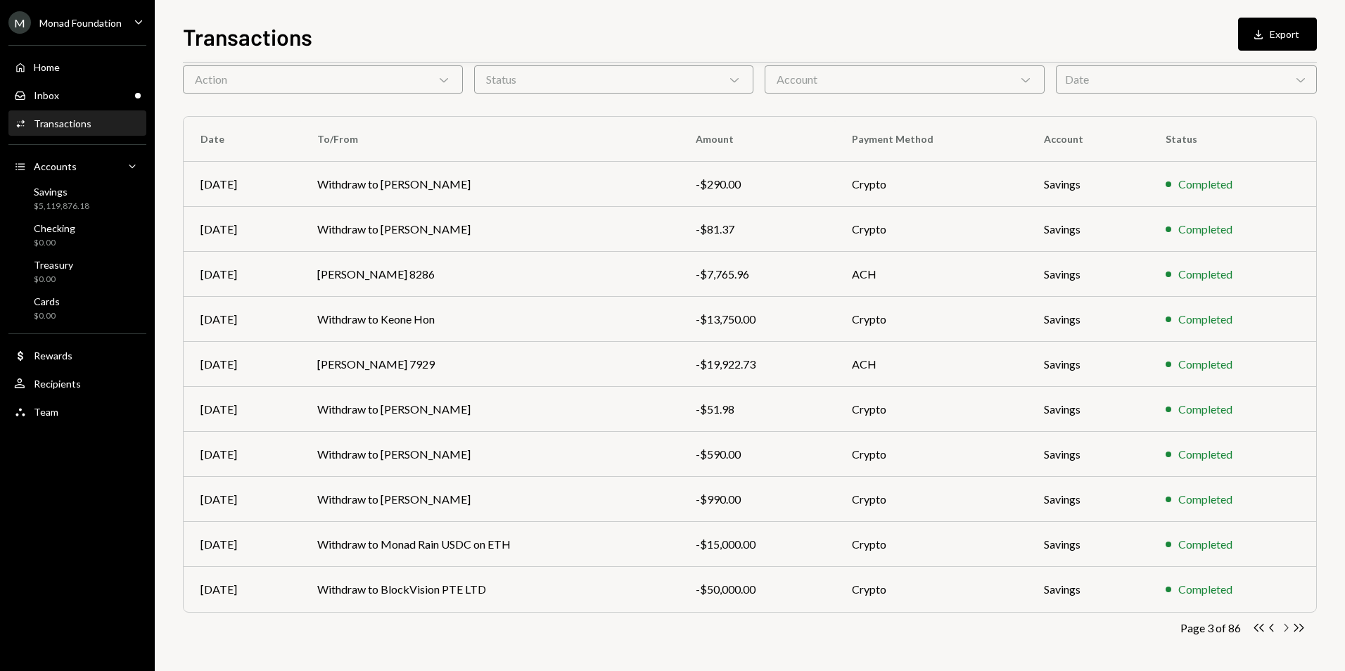
click at [1286, 631] on icon "Chevron Right" at bounding box center [1285, 627] width 13 height 13
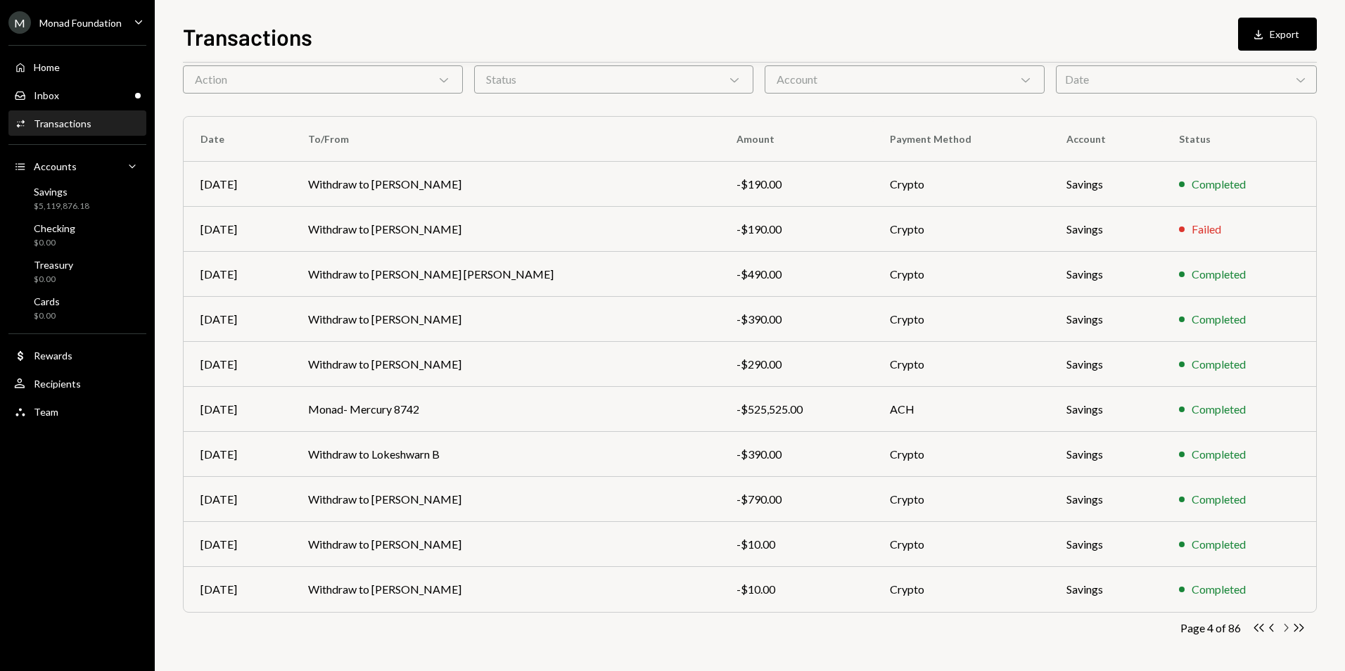
click at [1284, 630] on icon "Chevron Right" at bounding box center [1285, 627] width 13 height 13
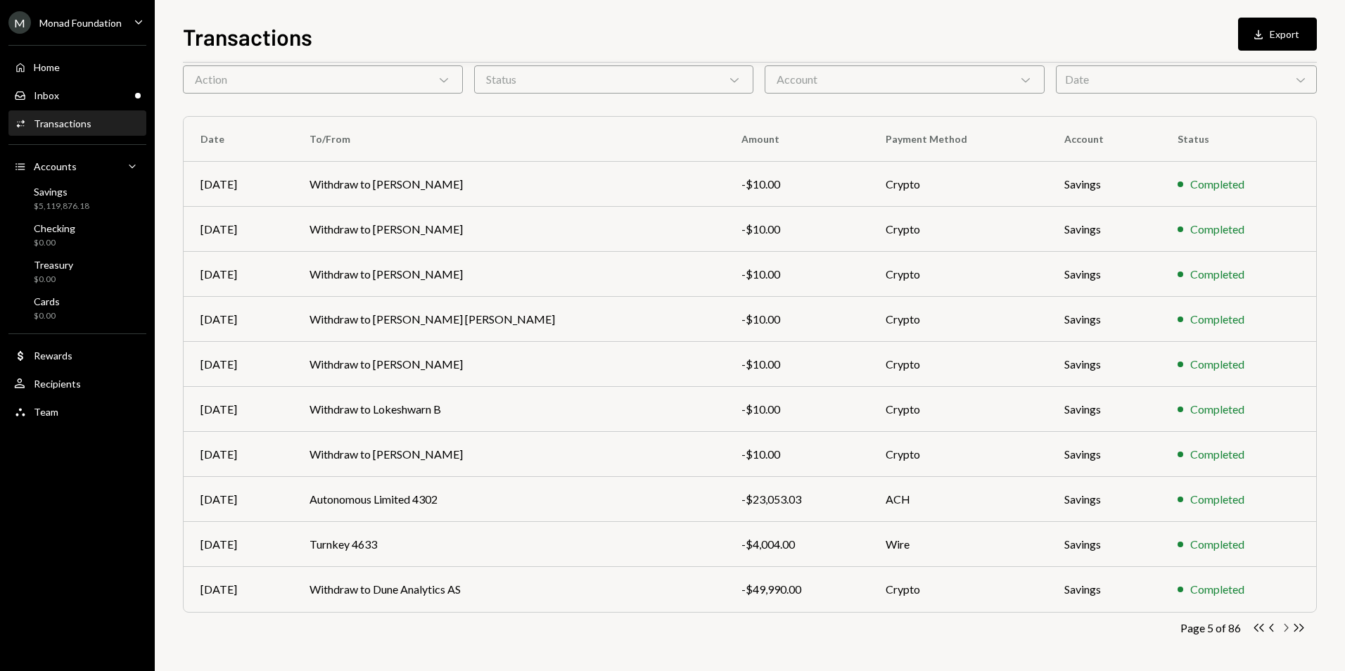
click at [1286, 624] on icon "Chevron Right" at bounding box center [1285, 627] width 13 height 13
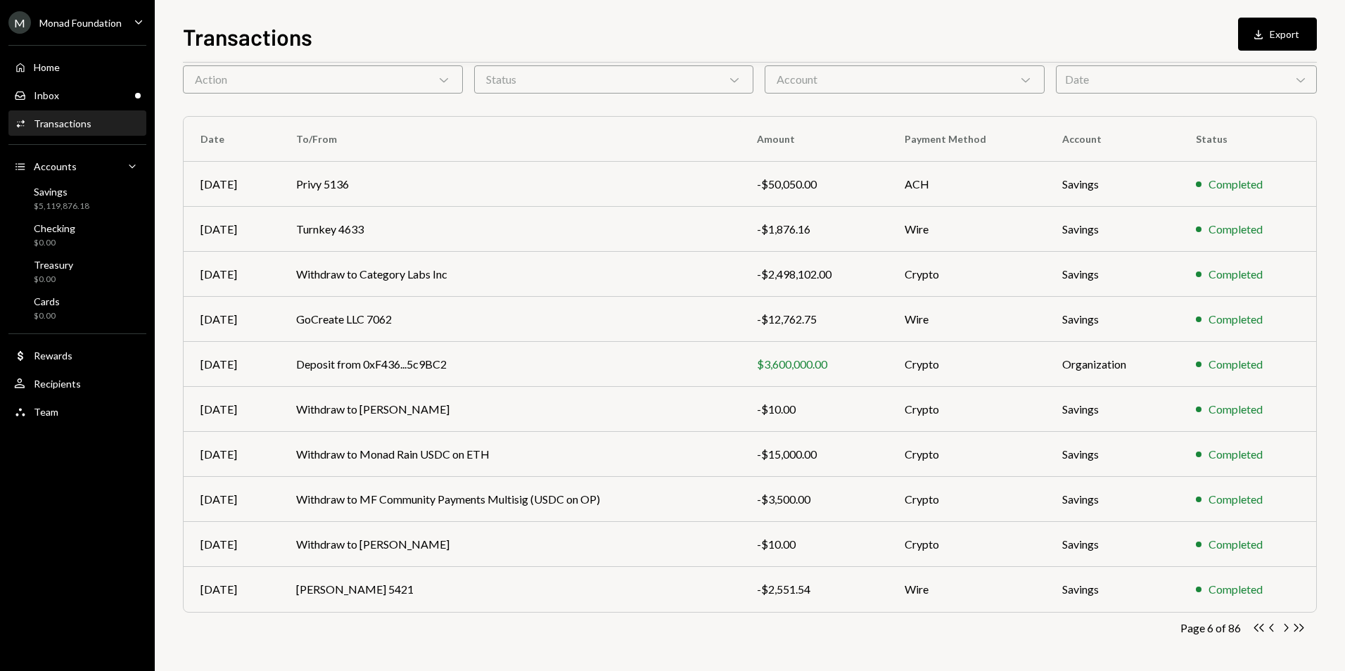
click at [1282, 631] on icon "Chevron Right" at bounding box center [1285, 627] width 13 height 13
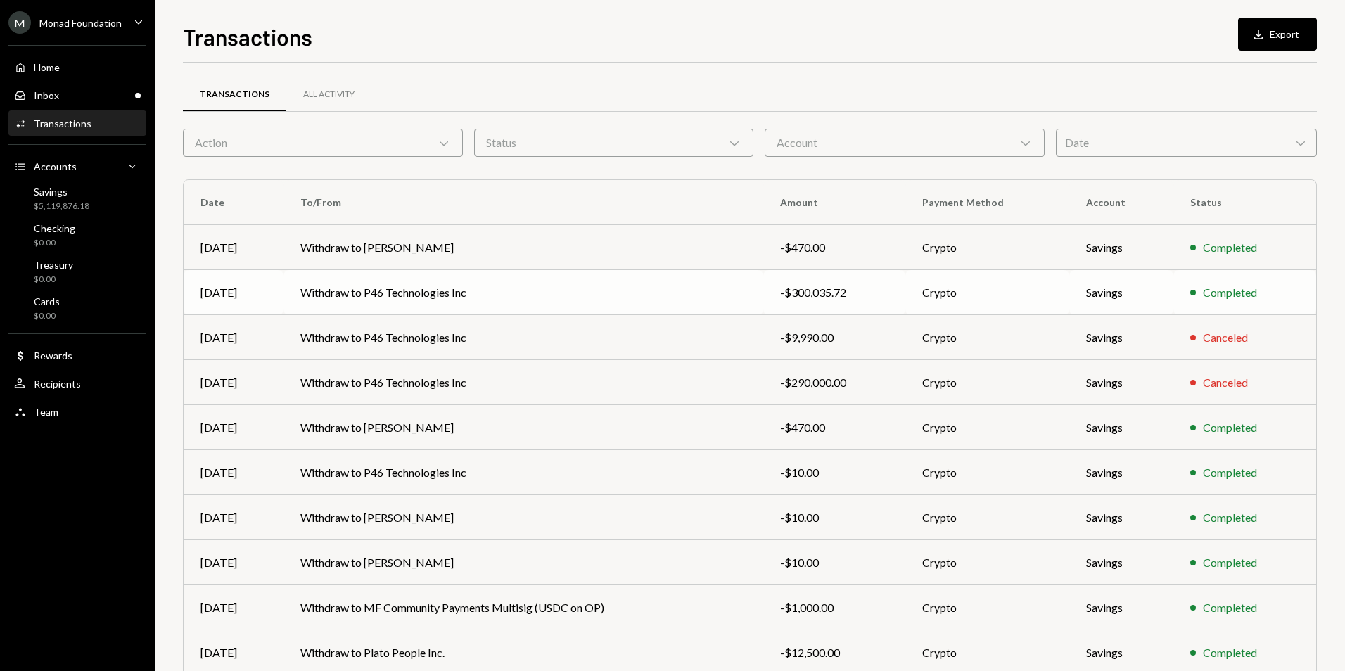
click at [527, 292] on td "Withdraw to P46 Technologies Inc" at bounding box center [523, 292] width 480 height 45
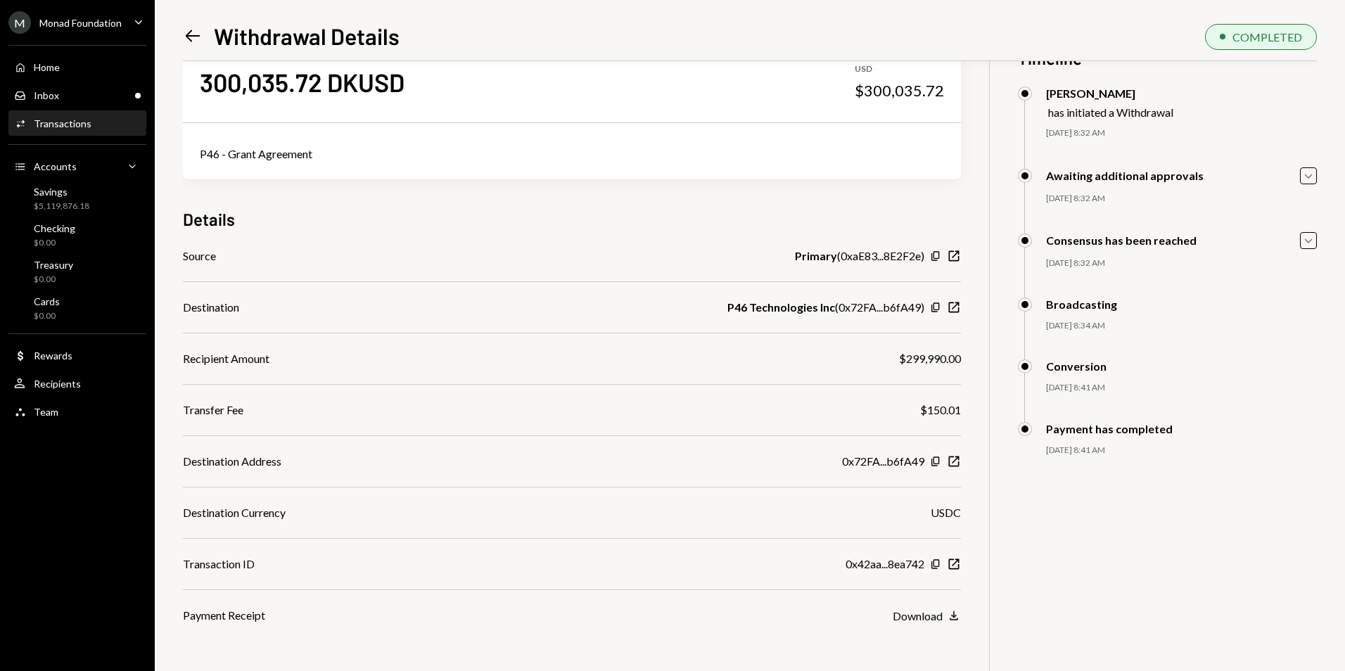
scroll to position [61, 0]
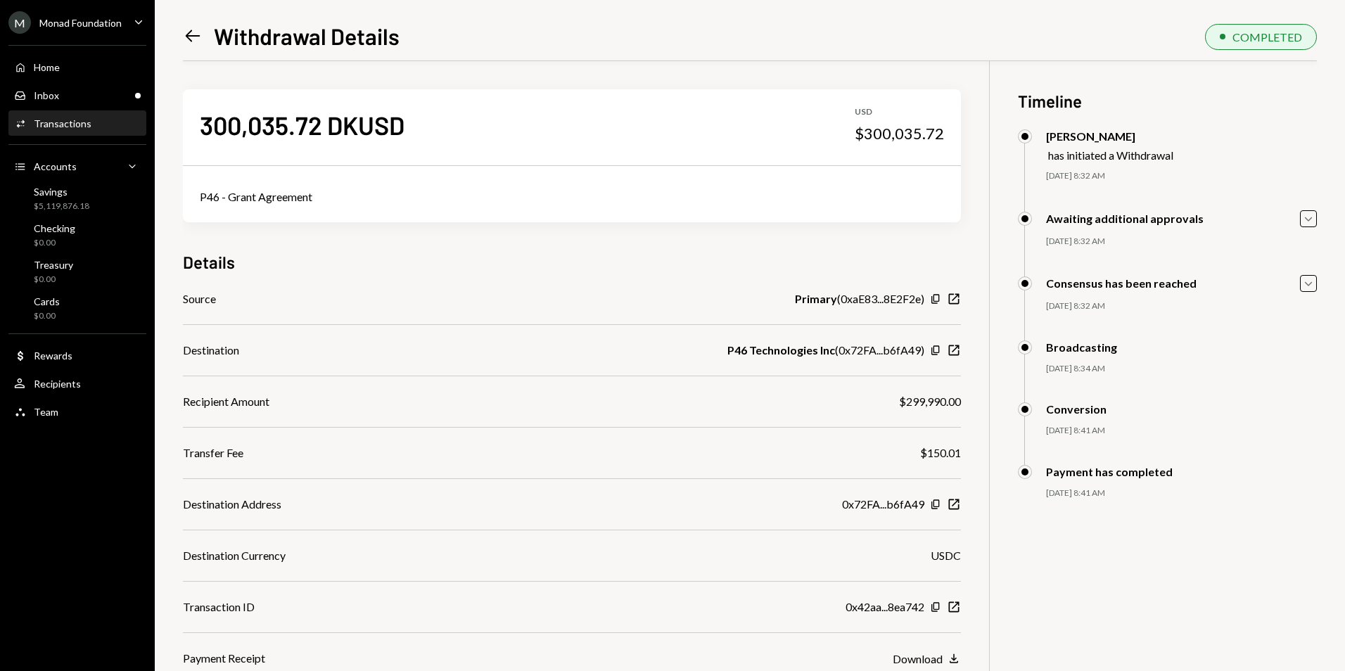
scroll to position [61, 0]
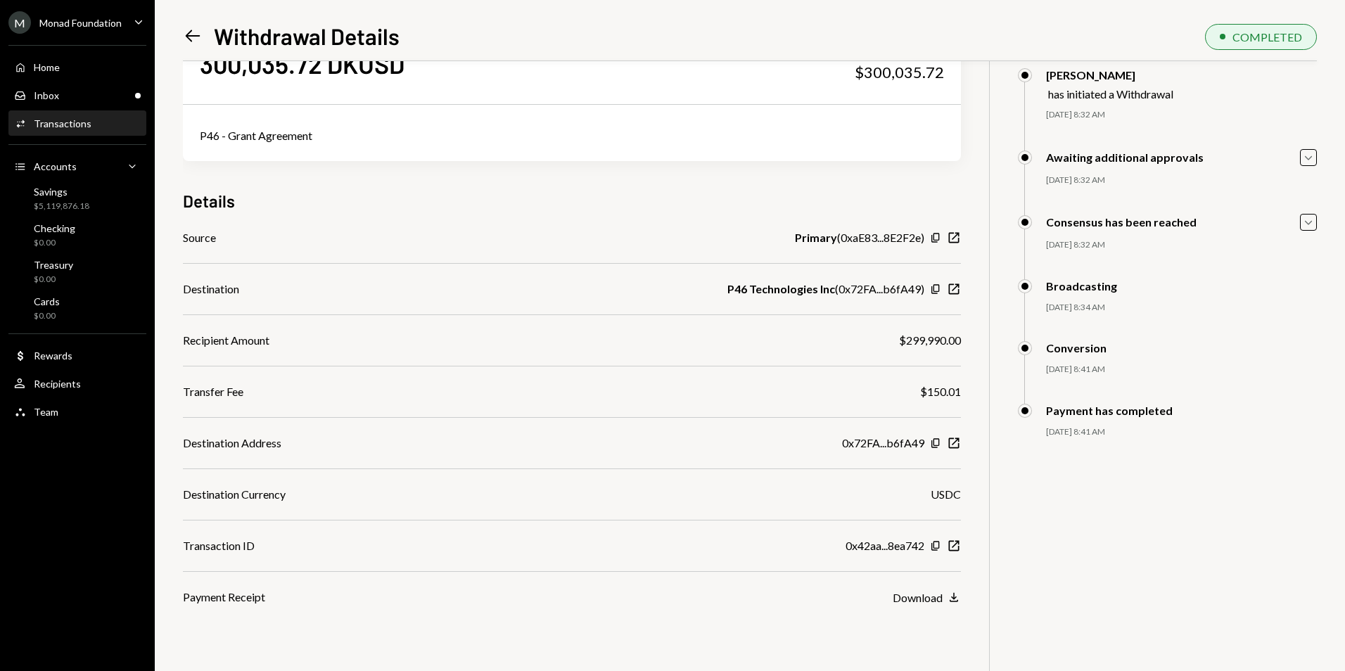
click at [1144, 552] on div "300,035.72 DKUSD USD $300,035.72 P46 - Grant Agreement Details Source Primary (…" at bounding box center [750, 335] width 1134 height 671
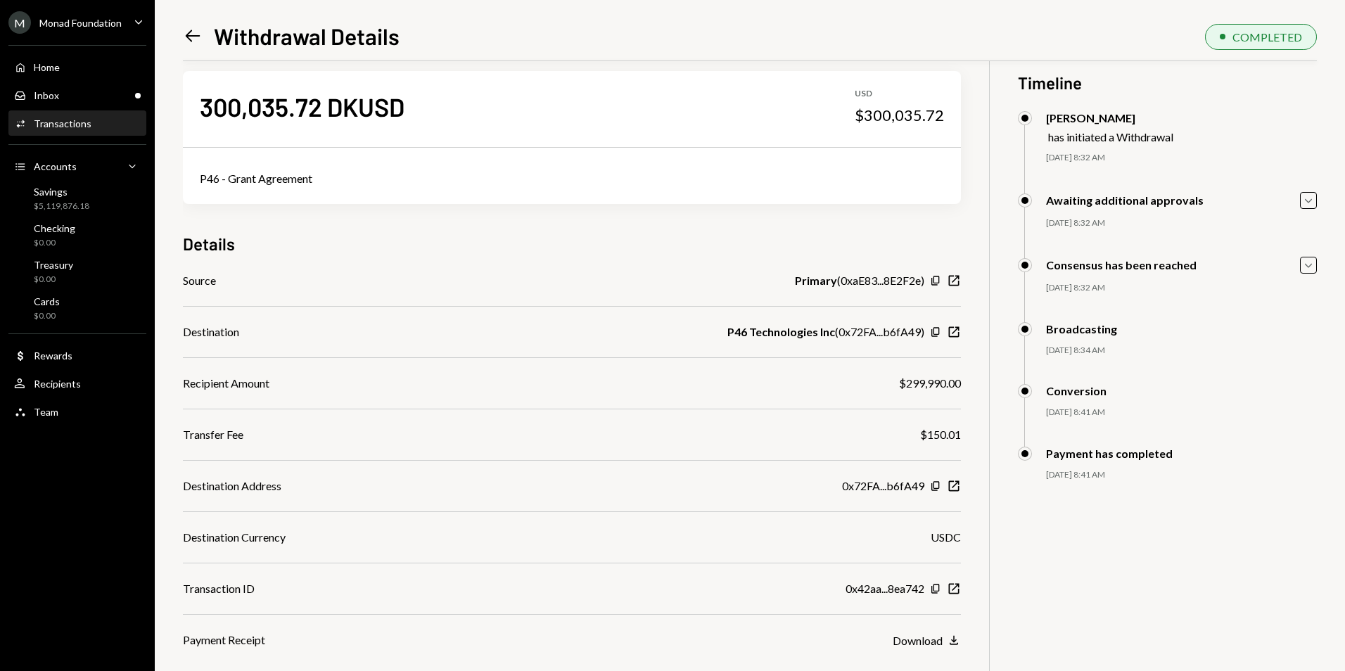
scroll to position [0, 0]
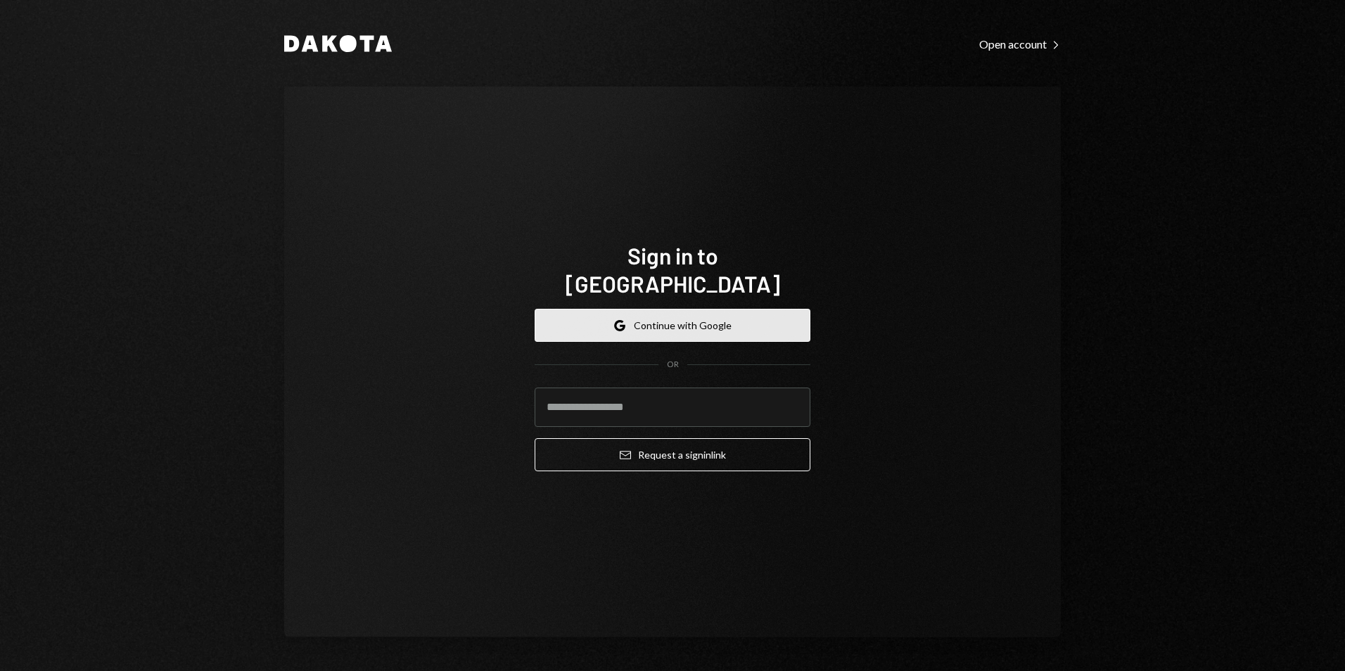
click at [691, 309] on button "Google Continue with Google" at bounding box center [672, 325] width 276 height 33
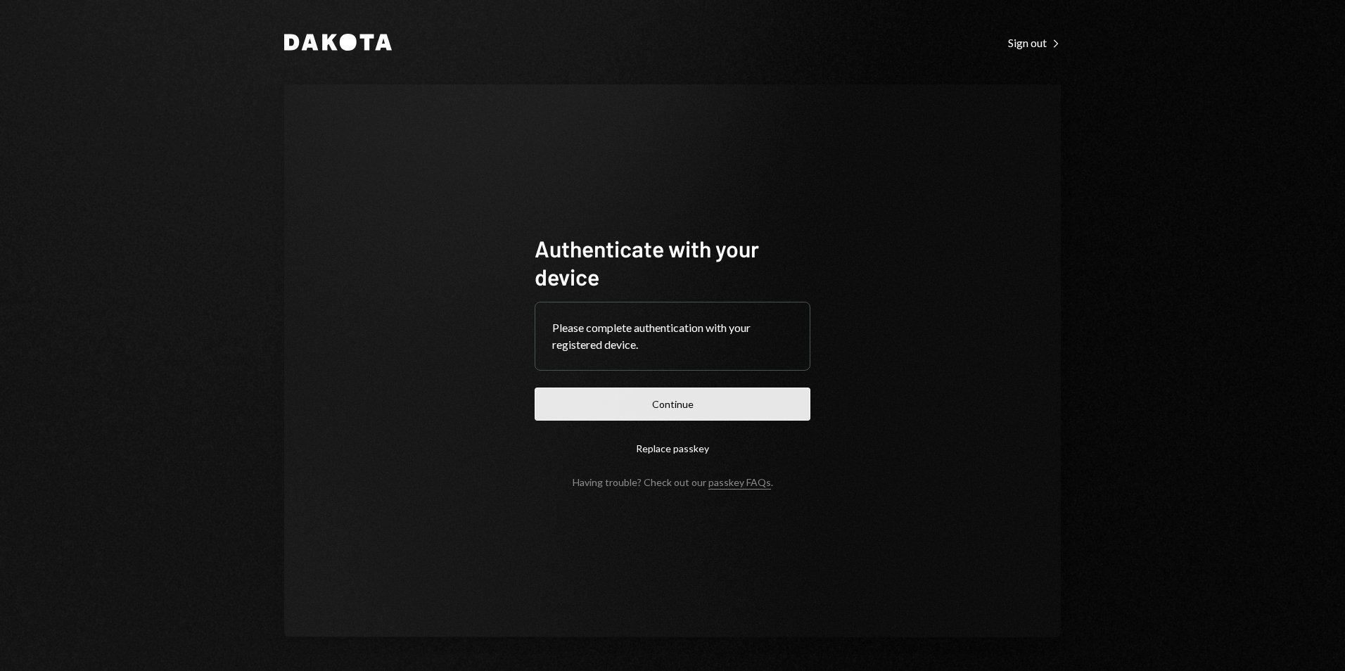
click at [675, 414] on button "Continue" at bounding box center [672, 403] width 276 height 33
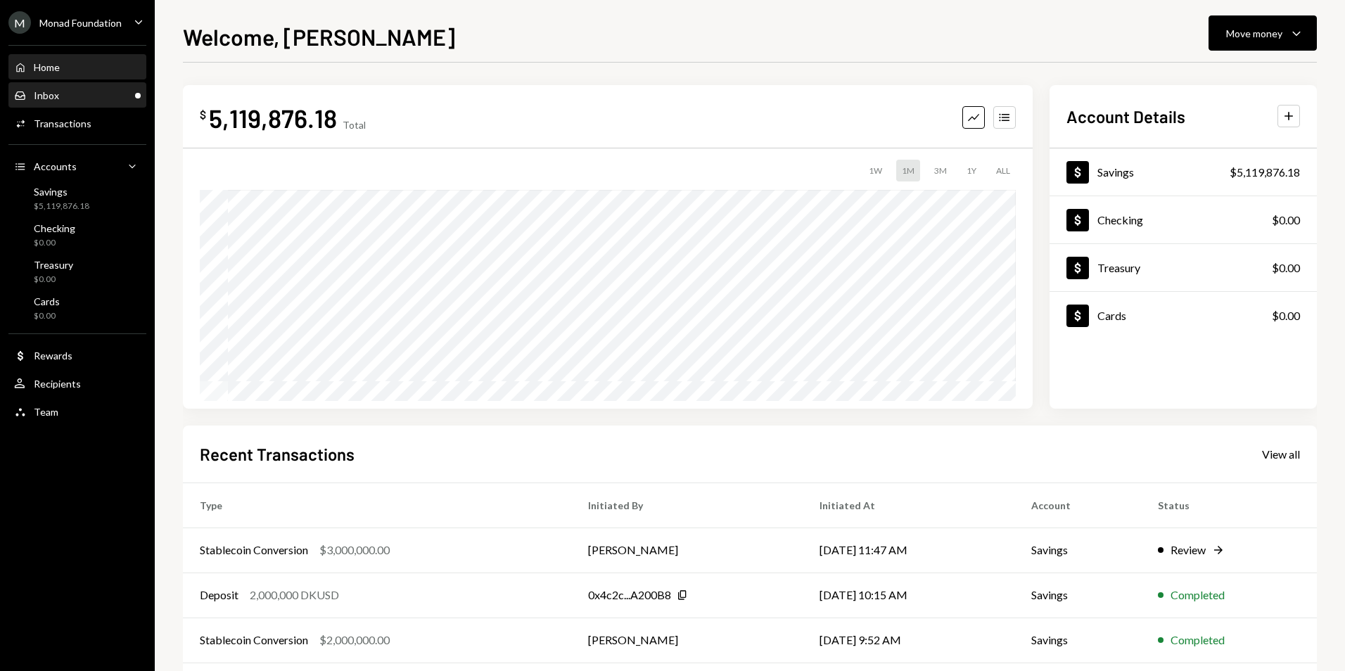
click at [66, 91] on div "Inbox Inbox" at bounding box center [77, 95] width 127 height 13
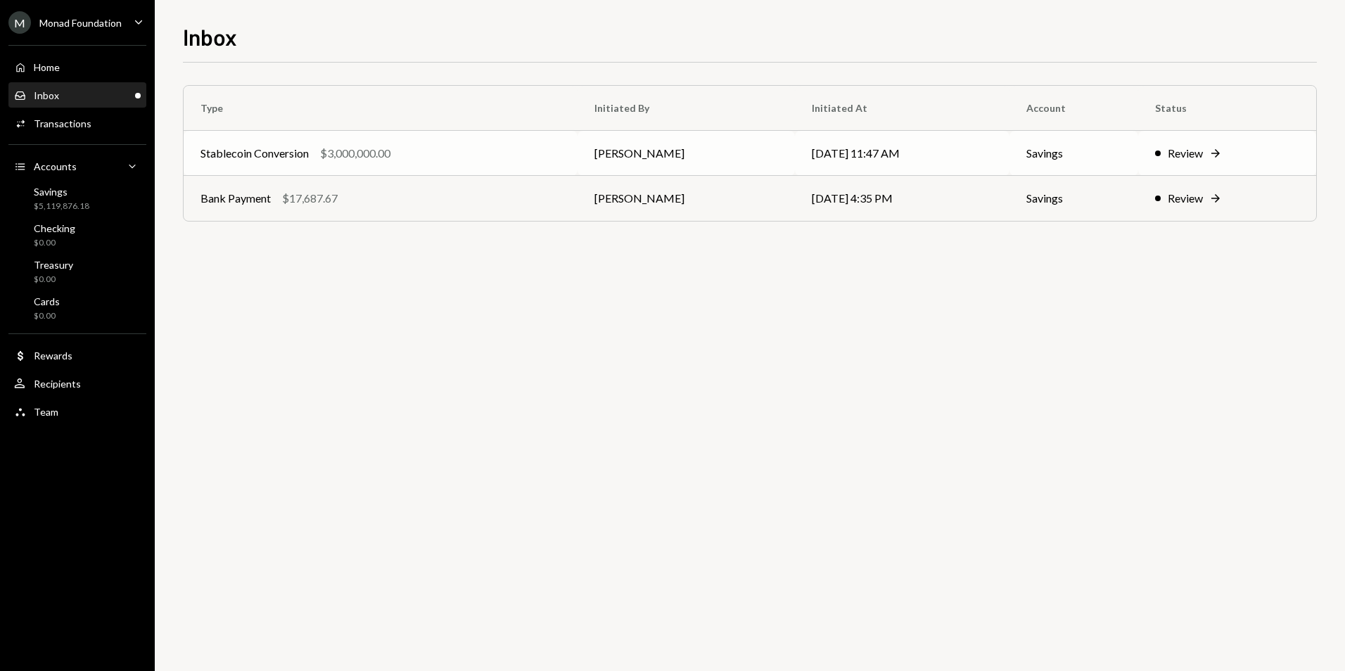
click at [444, 161] on div "Stablecoin Conversion $3,000,000.00" at bounding box center [380, 153] width 360 height 17
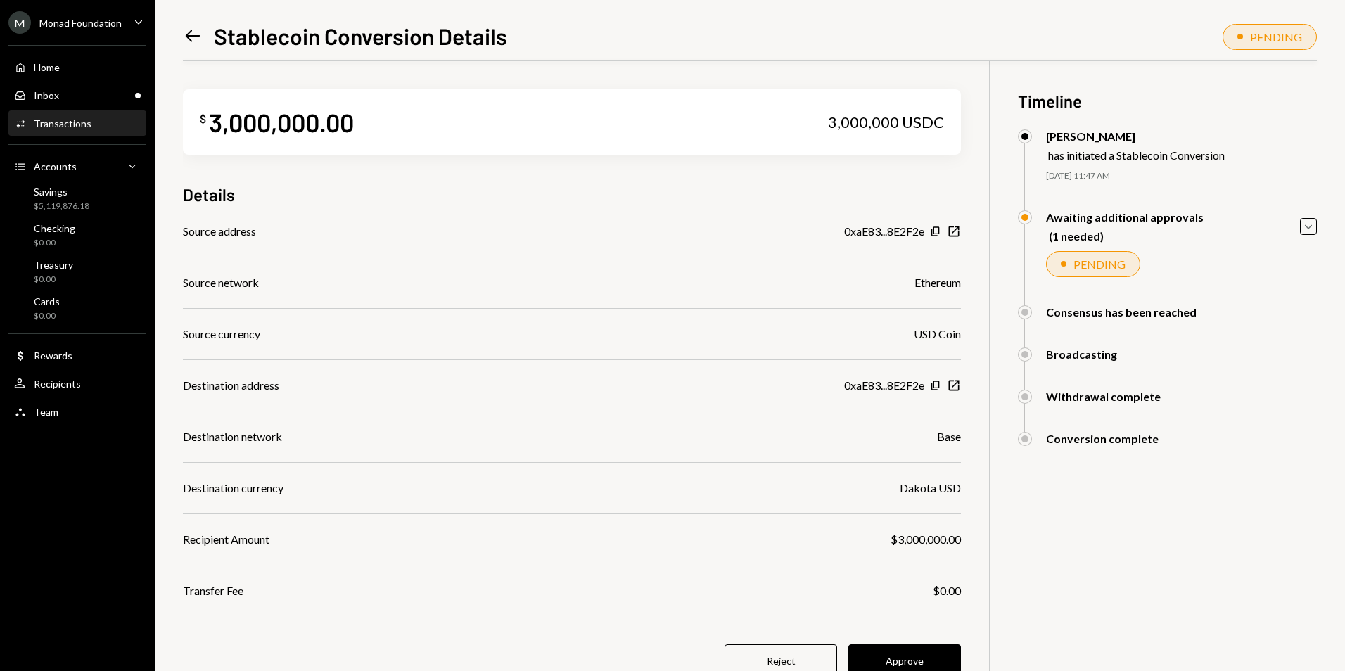
scroll to position [61, 0]
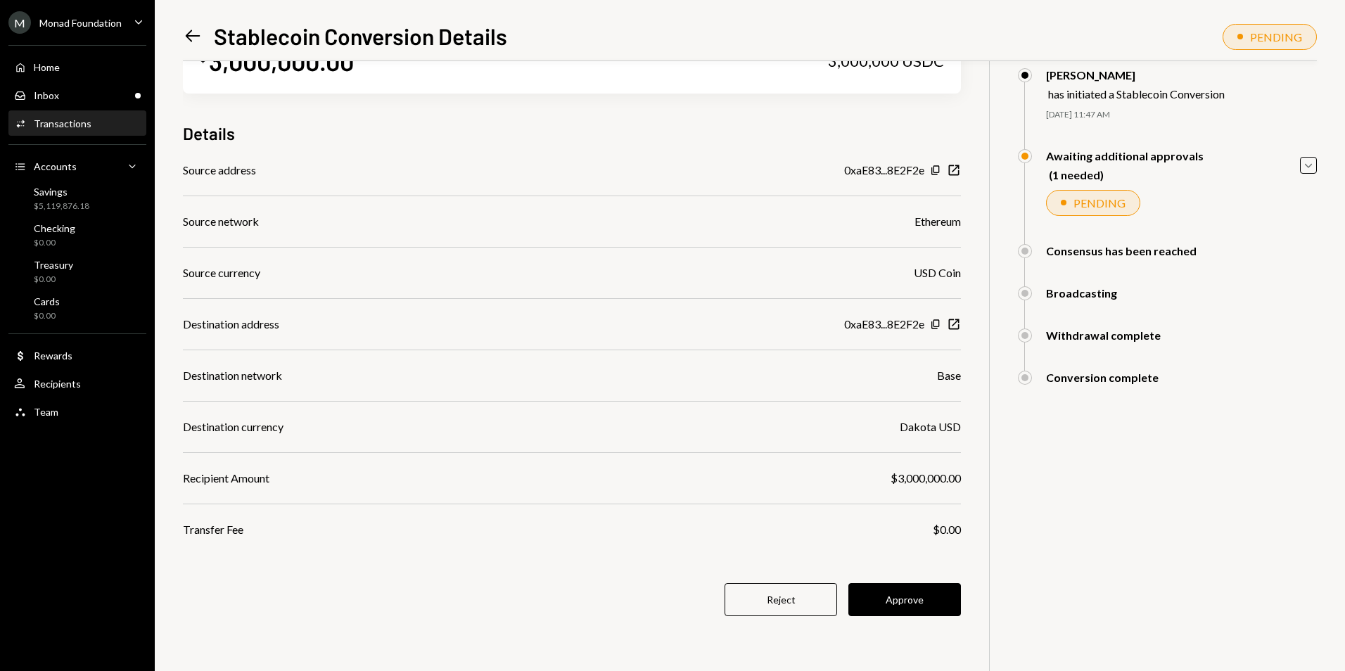
click at [924, 608] on button "Approve" at bounding box center [904, 599] width 113 height 33
